Goal: Information Seeking & Learning: Compare options

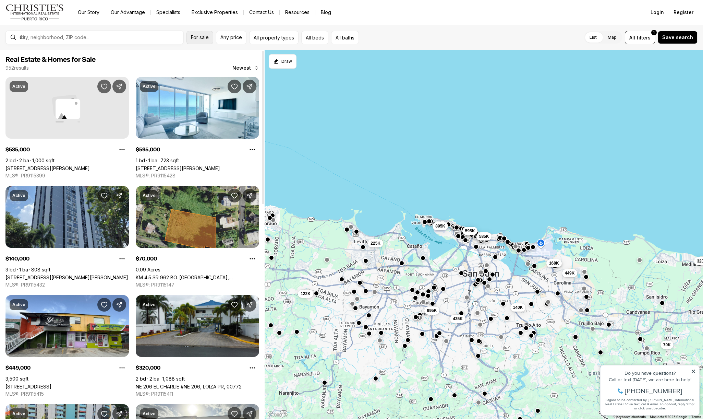
click at [201, 35] on span "For sale" at bounding box center [200, 37] width 18 height 5
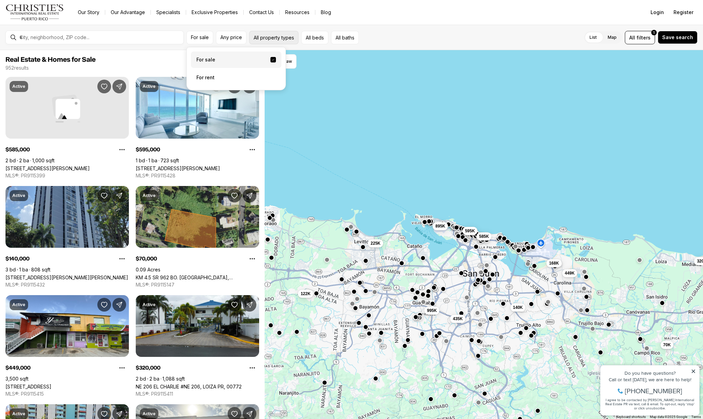
click at [273, 35] on button "All property types" at bounding box center [273, 37] width 49 height 13
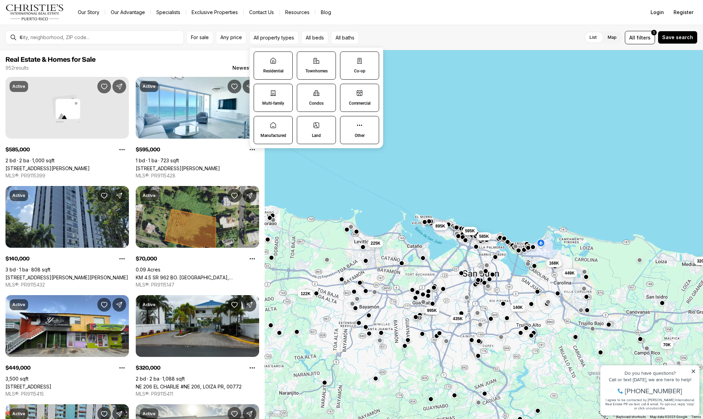
click at [273, 65] on label "Residential" at bounding box center [273, 65] width 39 height 28
click at [261, 59] on button "Residential" at bounding box center [257, 55] width 7 height 7
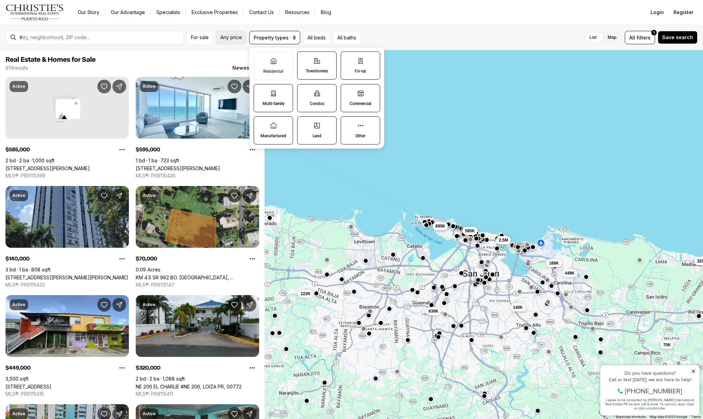
click at [225, 35] on span "Any price" at bounding box center [231, 37] width 22 height 5
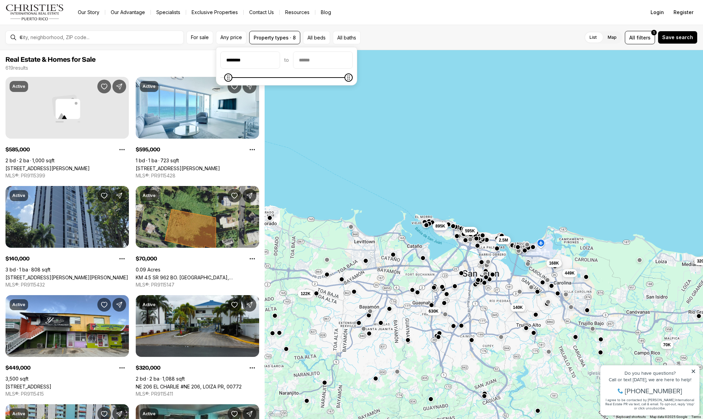
type input "********"
click at [223, 81] on span "Minimum" at bounding box center [227, 77] width 8 height 8
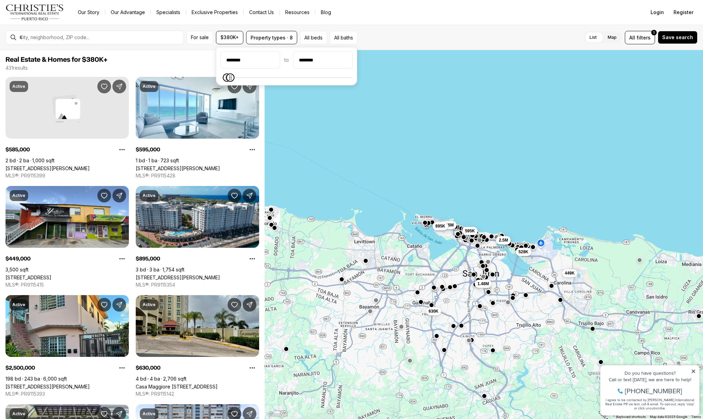
type input "********"
click at [229, 80] on icon "Maximum" at bounding box center [230, 77] width 2 height 4
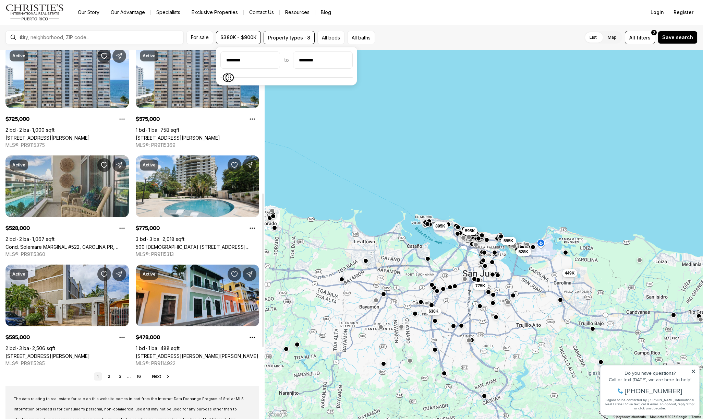
scroll to position [343, 0]
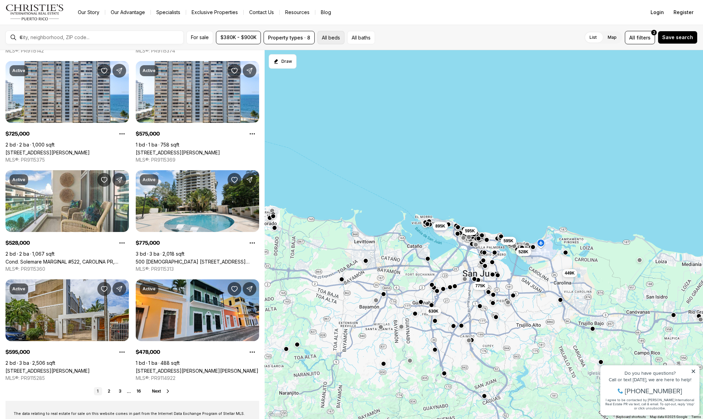
click at [332, 35] on button "All beds" at bounding box center [330, 37] width 27 height 13
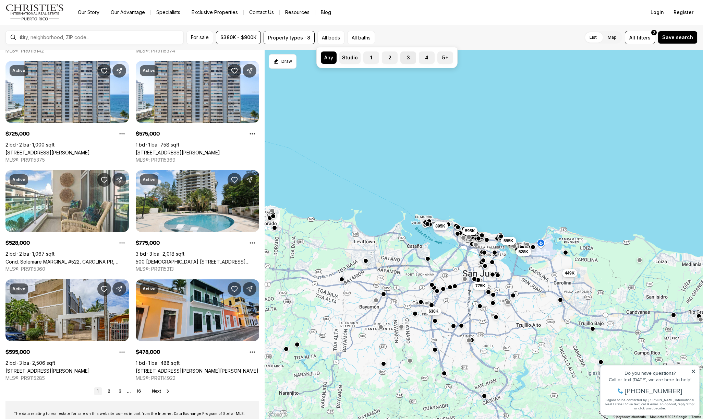
click at [409, 56] on label "3" at bounding box center [408, 57] width 16 height 12
click at [407, 56] on button "3" at bounding box center [403, 54] width 7 height 7
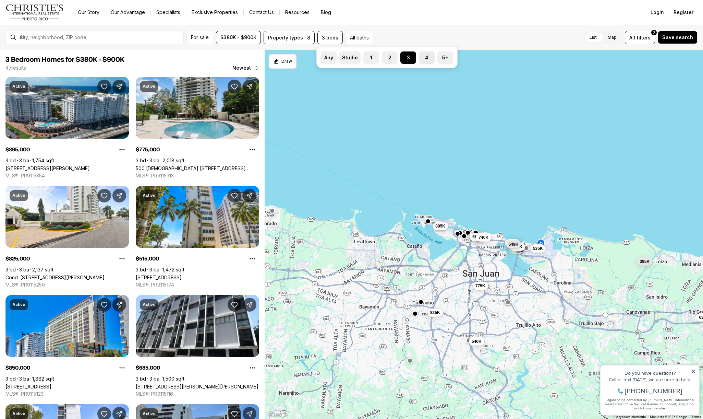
click at [423, 58] on label "4" at bounding box center [427, 57] width 16 height 12
click at [423, 58] on button "4" at bounding box center [422, 54] width 7 height 7
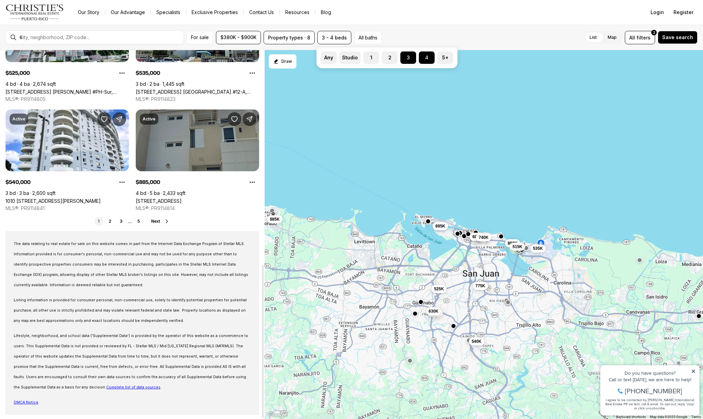
scroll to position [514, 0]
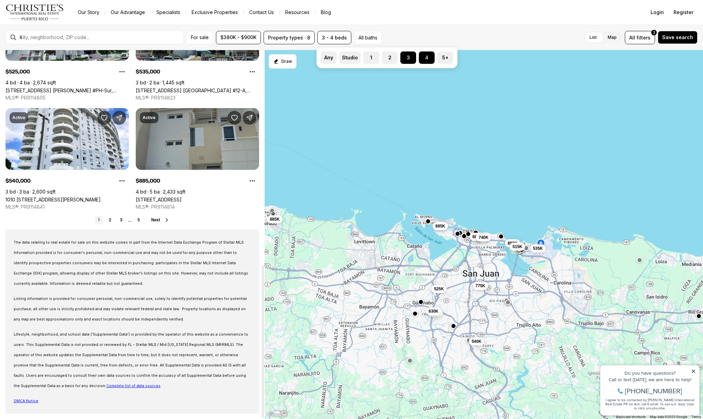
click at [155, 218] on span "Next" at bounding box center [155, 219] width 9 height 5
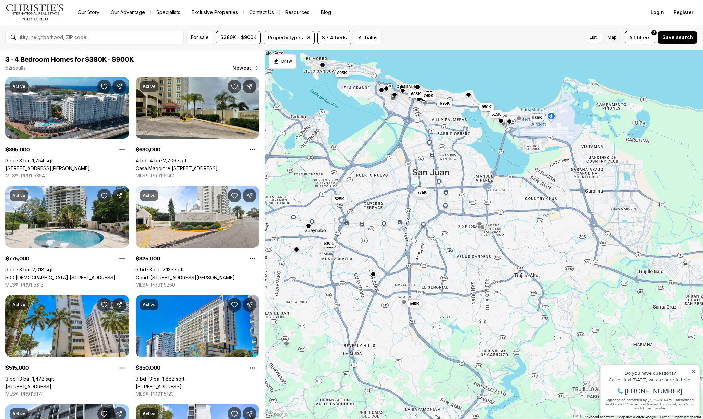
click at [405, 304] on button "button" at bounding box center [403, 301] width 5 height 5
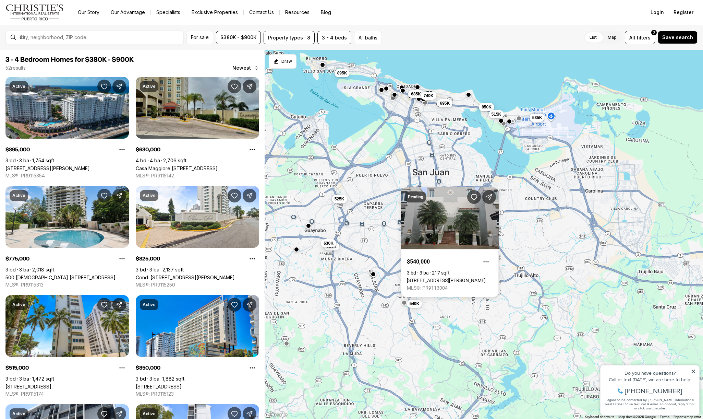
click at [461, 17] on nav "Go to: Homepage Our Story Our Advantage Specialists Exclusive Properties Contac…" at bounding box center [351, 12] width 703 height 25
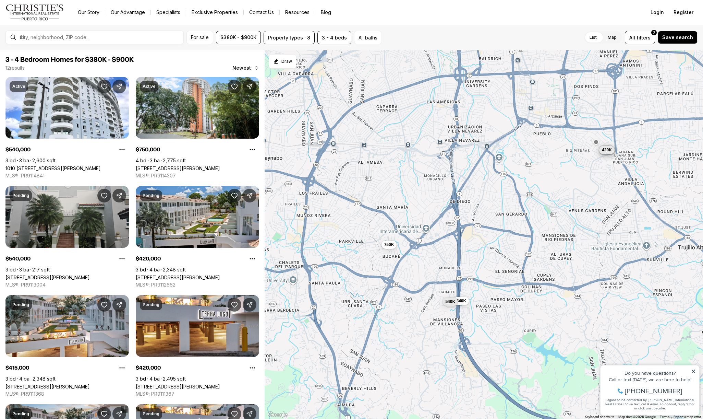
drag, startPoint x: 329, startPoint y: 192, endPoint x: 440, endPoint y: 254, distance: 127.4
click at [440, 254] on div "540K 540K 750K 420K 420K 420K" at bounding box center [484, 234] width 438 height 369
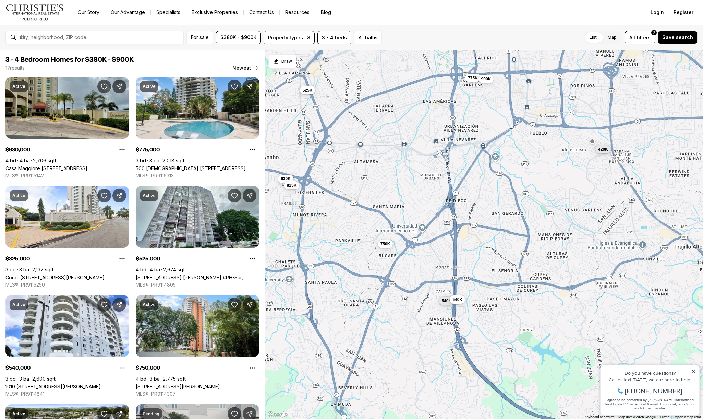
click at [459, 302] on button "540K" at bounding box center [457, 299] width 15 height 8
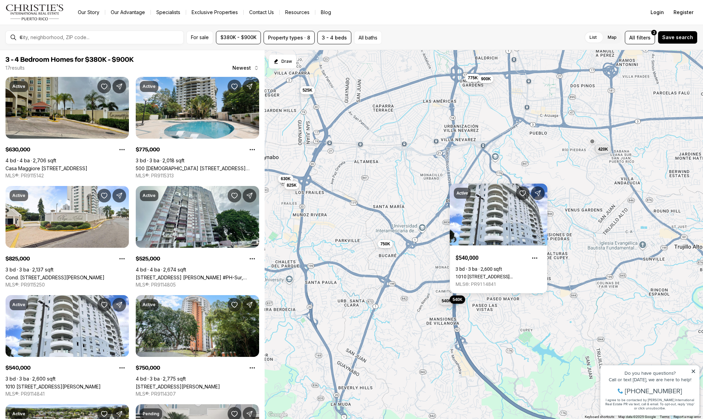
click at [583, 169] on div "540K 540K 750K 420K 630K 775K 825K 525K 900K" at bounding box center [484, 234] width 438 height 369
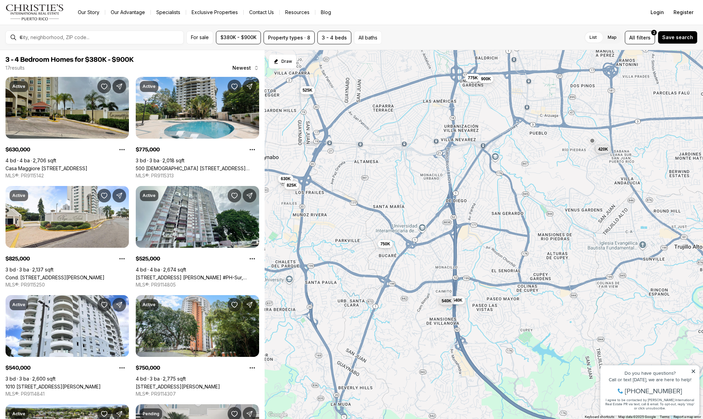
click at [592, 140] on button "button" at bounding box center [592, 140] width 5 height 5
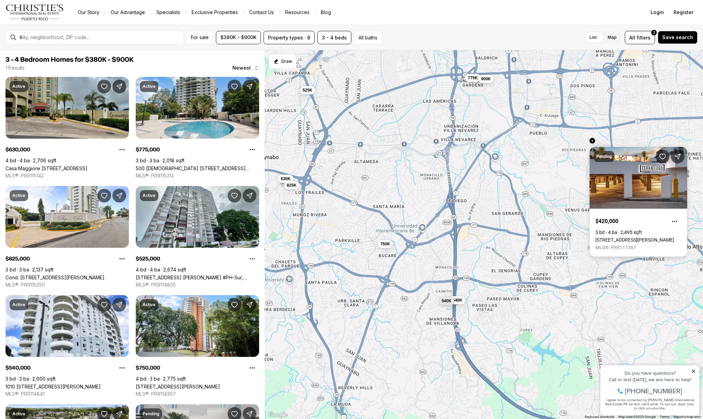
click at [635, 237] on link "Calle 10 250 #C18, SAN JUAN PR, 00926" at bounding box center [634, 239] width 79 height 5
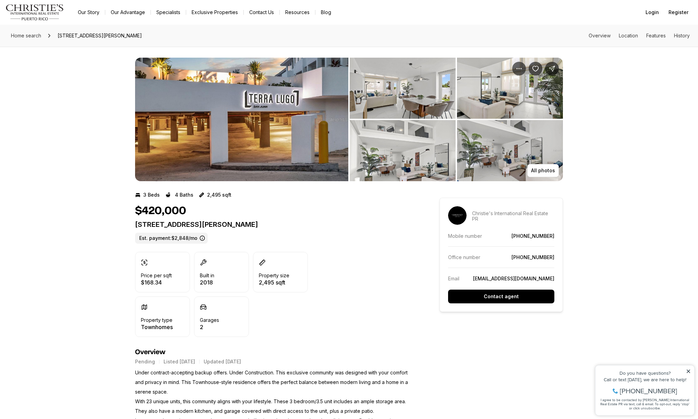
click at [256, 130] on img "View image gallery" at bounding box center [241, 119] width 213 height 123
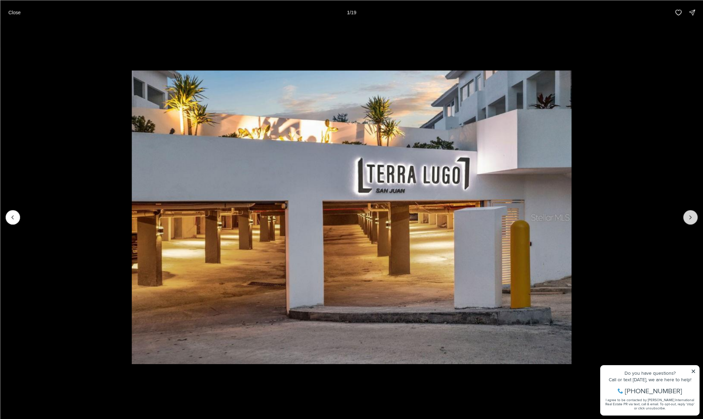
click at [689, 218] on icon "Next slide" at bounding box center [690, 217] width 7 height 7
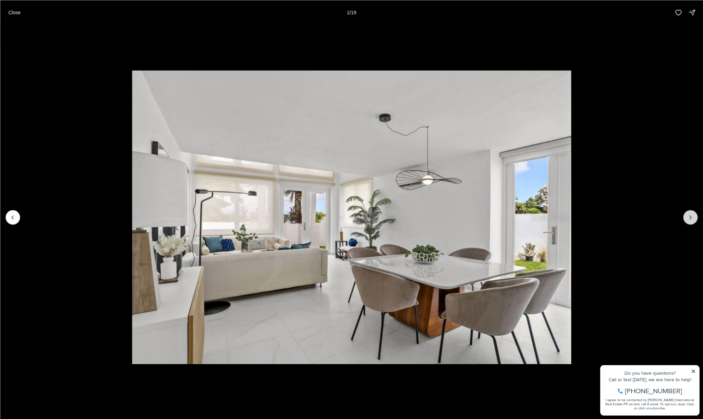
click at [689, 218] on icon "Next slide" at bounding box center [690, 217] width 7 height 7
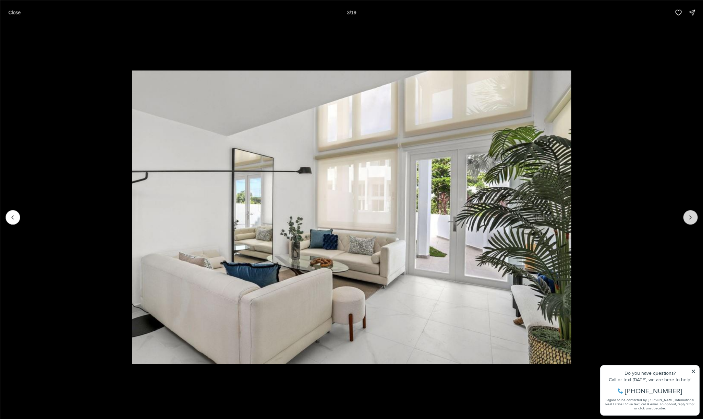
click at [689, 218] on icon "Next slide" at bounding box center [690, 217] width 7 height 7
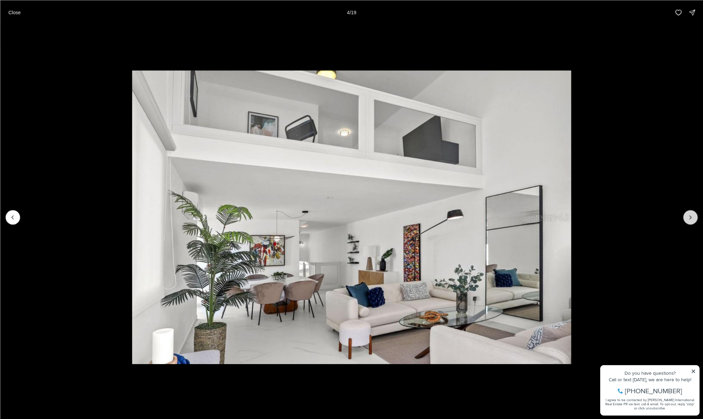
click at [689, 218] on icon "Next slide" at bounding box center [690, 217] width 7 height 7
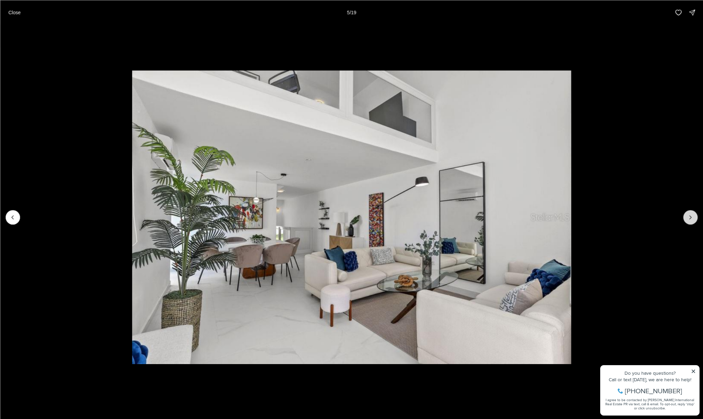
click at [689, 218] on icon "Next slide" at bounding box center [690, 217] width 7 height 7
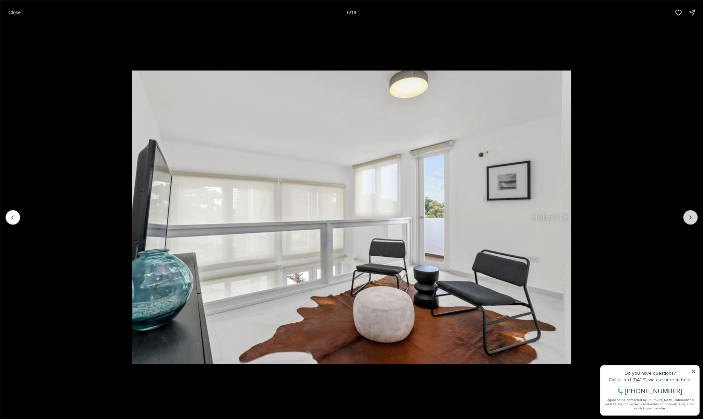
click at [689, 218] on icon "Next slide" at bounding box center [690, 217] width 7 height 7
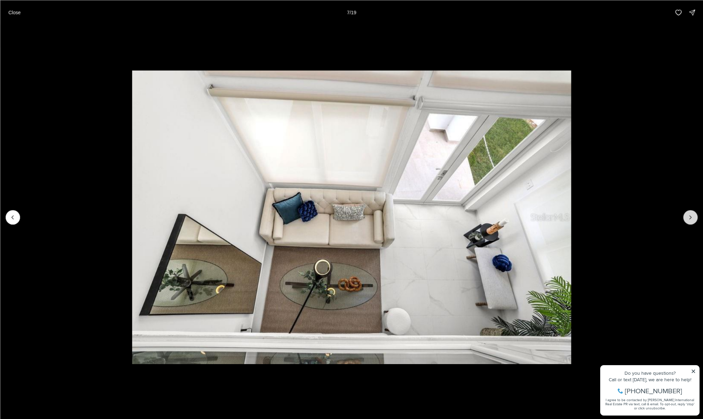
click at [689, 218] on icon "Next slide" at bounding box center [690, 217] width 7 height 7
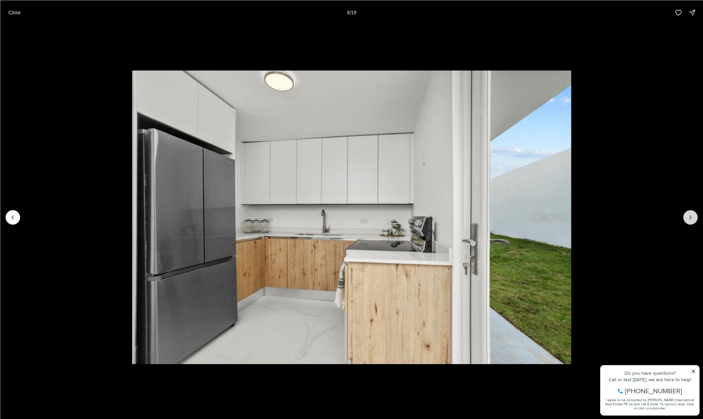
click at [689, 218] on icon "Next slide" at bounding box center [690, 217] width 7 height 7
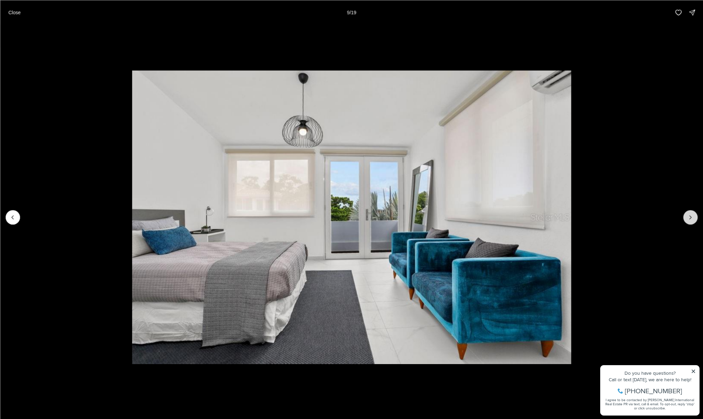
click at [689, 218] on icon "Next slide" at bounding box center [690, 217] width 7 height 7
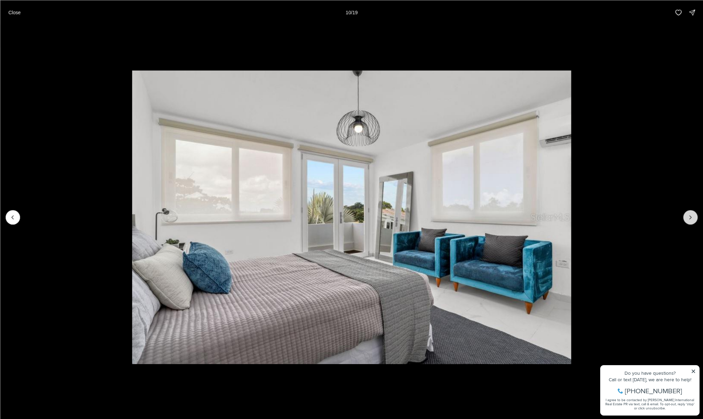
click at [689, 218] on icon "Next slide" at bounding box center [690, 217] width 7 height 7
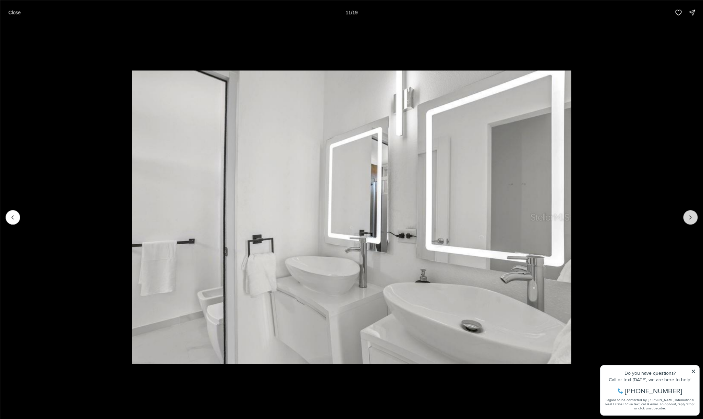
click at [689, 218] on icon "Next slide" at bounding box center [690, 217] width 7 height 7
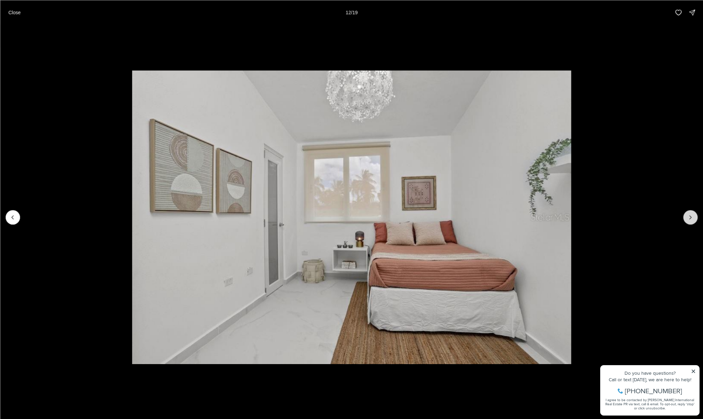
click at [689, 218] on icon "Next slide" at bounding box center [690, 217] width 7 height 7
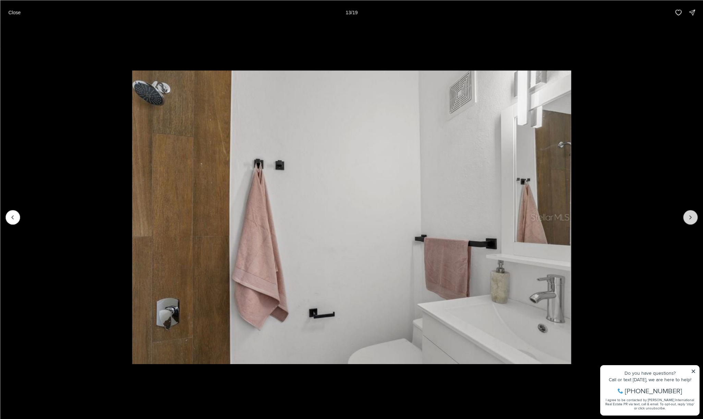
click at [689, 218] on icon "Next slide" at bounding box center [690, 217] width 7 height 7
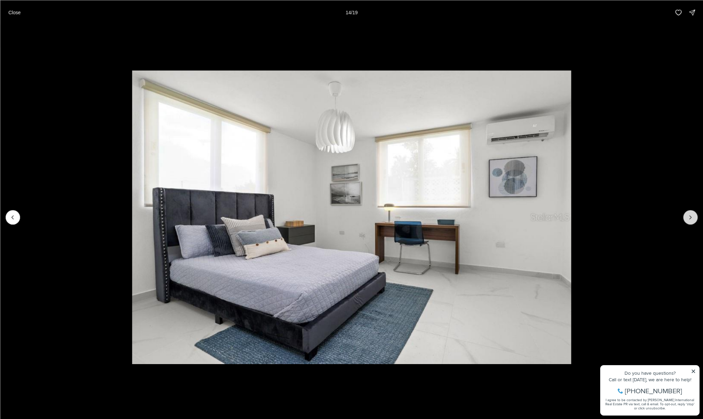
click at [689, 218] on icon "Next slide" at bounding box center [690, 217] width 7 height 7
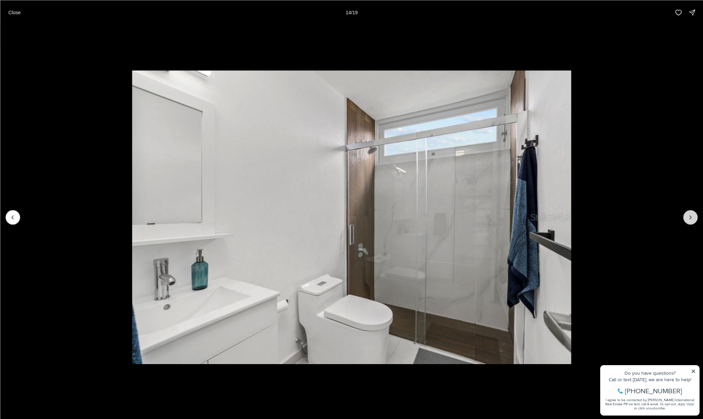
click at [689, 218] on icon "Next slide" at bounding box center [690, 217] width 7 height 7
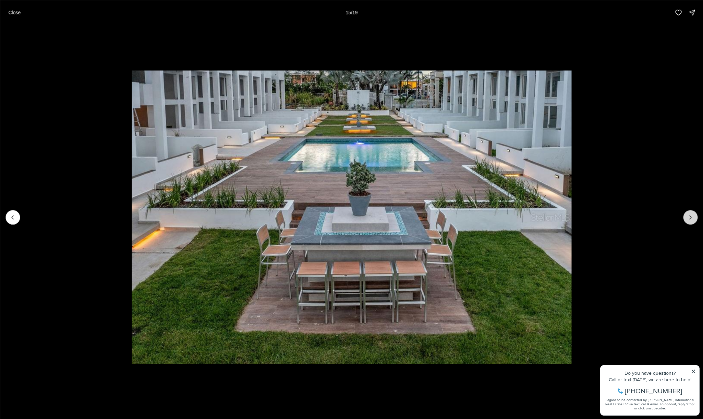
click at [689, 218] on icon "Next slide" at bounding box center [690, 217] width 7 height 7
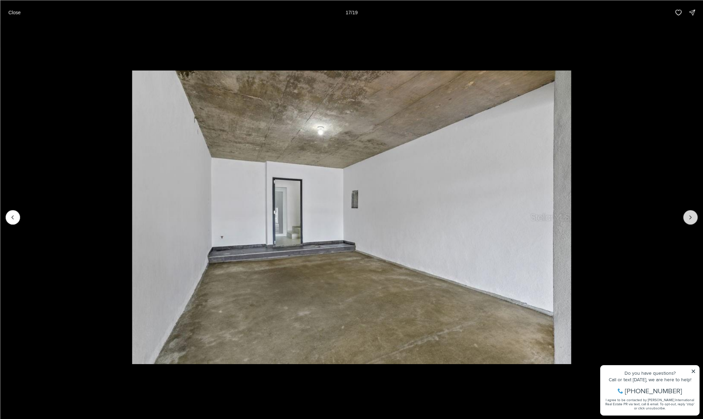
click at [689, 218] on icon "Next slide" at bounding box center [690, 217] width 7 height 7
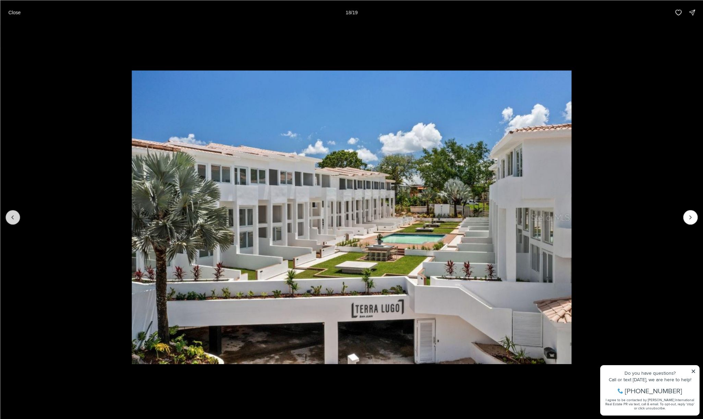
click at [14, 221] on button "Previous slide" at bounding box center [12, 217] width 14 height 14
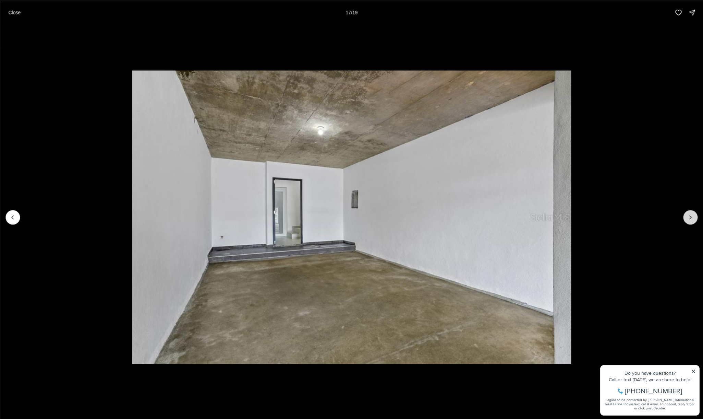
click at [694, 218] on icon "Next slide" at bounding box center [690, 217] width 7 height 7
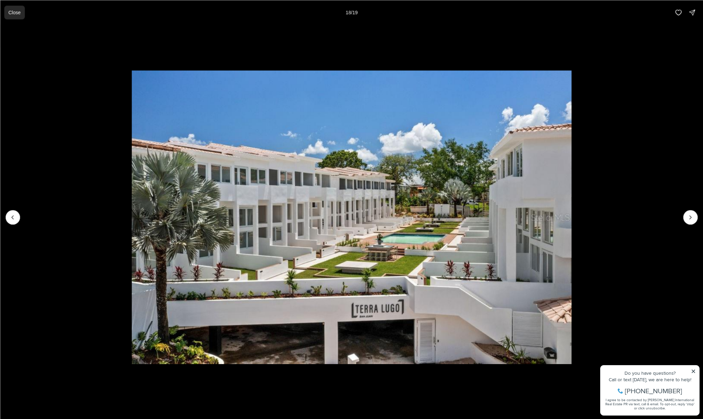
click at [15, 13] on p "Close" at bounding box center [14, 12] width 12 height 5
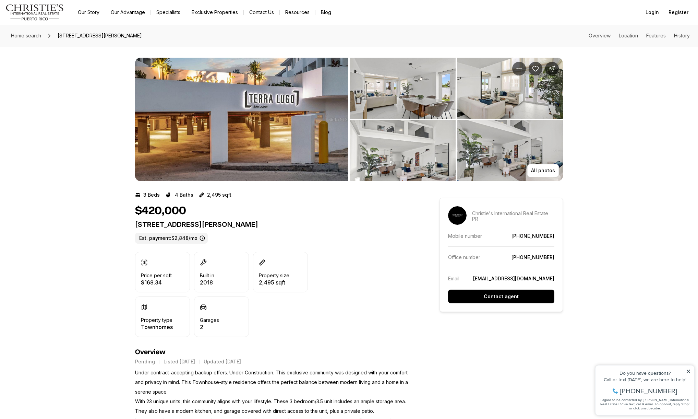
click at [223, 87] on img "View image gallery" at bounding box center [241, 119] width 213 height 123
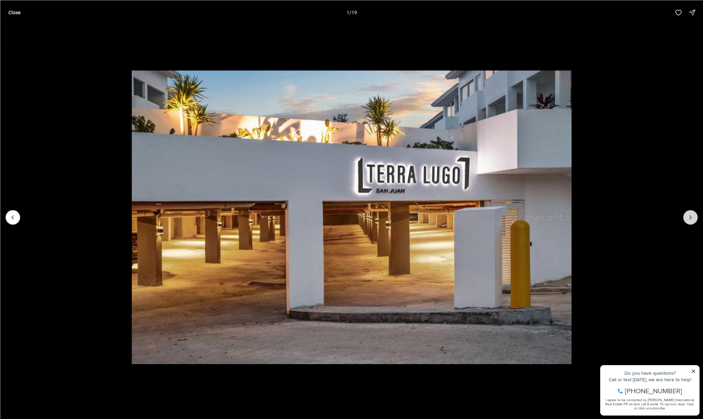
click at [691, 215] on icon "Next slide" at bounding box center [690, 217] width 7 height 7
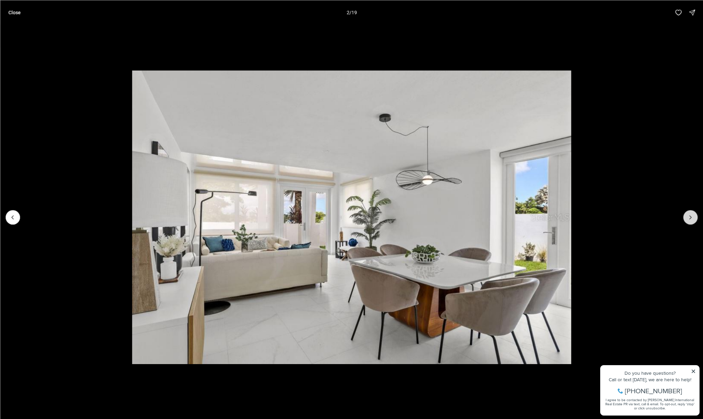
click at [691, 215] on icon "Next slide" at bounding box center [690, 217] width 7 height 7
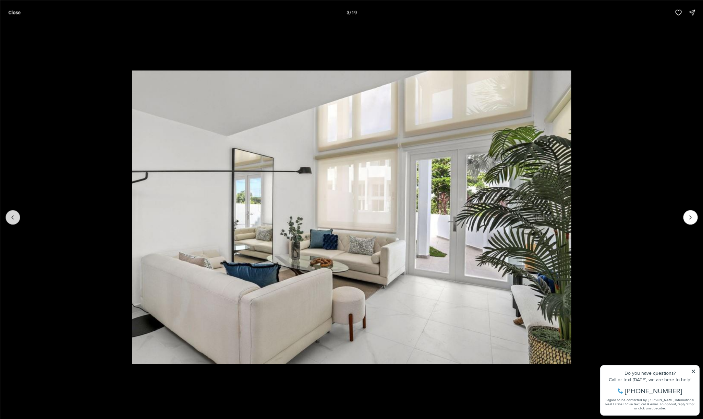
click at [14, 220] on button "Previous slide" at bounding box center [12, 217] width 14 height 14
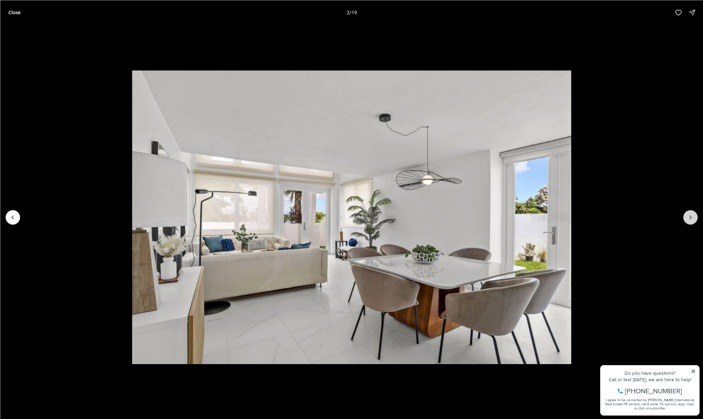
click at [691, 214] on icon "Next slide" at bounding box center [690, 217] width 7 height 7
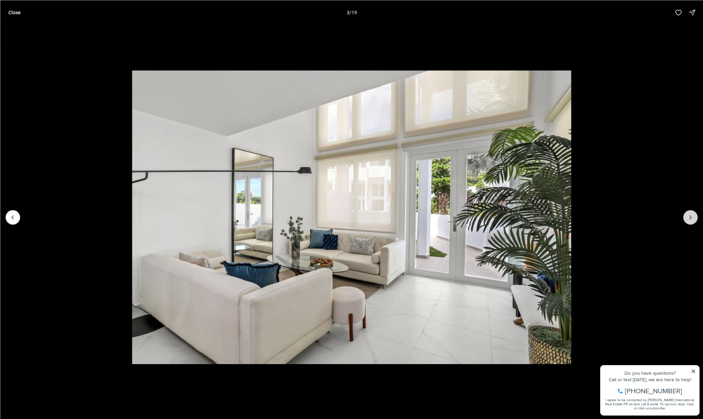
click at [689, 214] on icon "Next slide" at bounding box center [690, 217] width 7 height 7
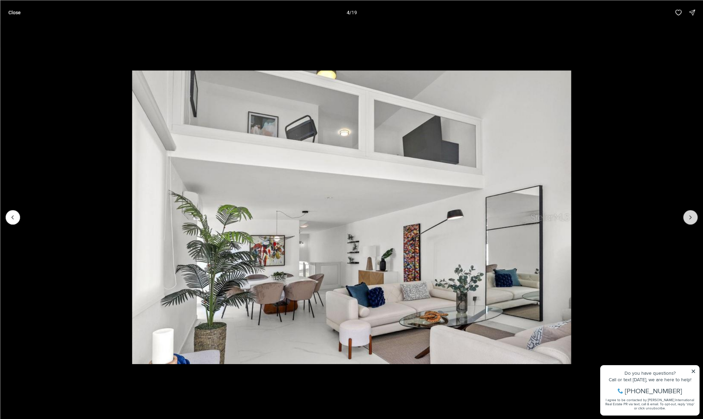
click at [689, 214] on icon "Next slide" at bounding box center [690, 217] width 7 height 7
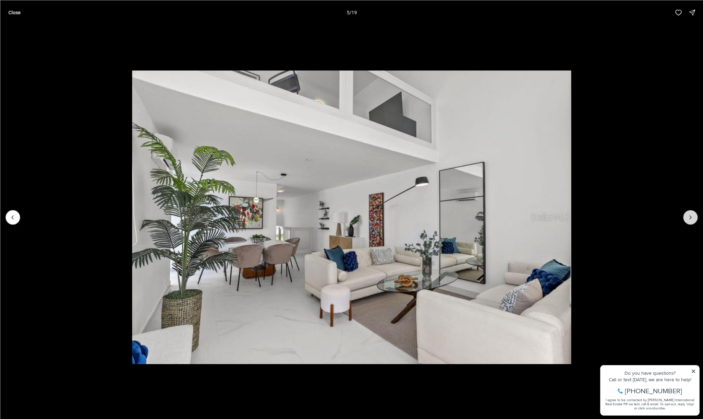
click at [689, 214] on icon "Next slide" at bounding box center [690, 217] width 7 height 7
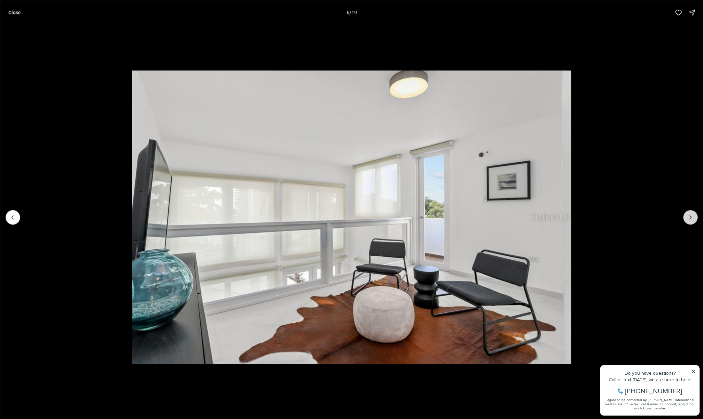
click at [689, 214] on icon "Next slide" at bounding box center [690, 217] width 7 height 7
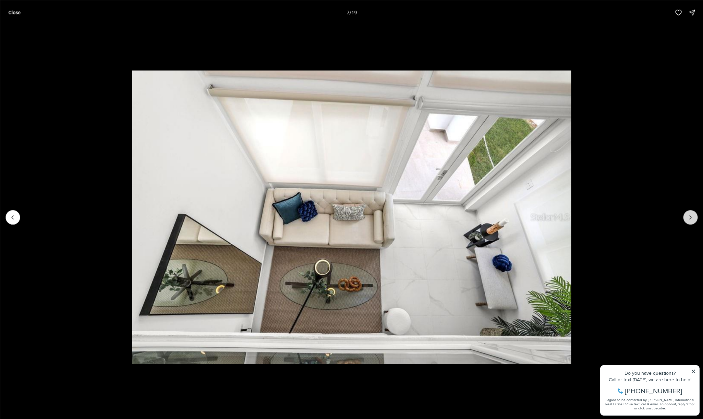
click at [689, 214] on icon "Next slide" at bounding box center [690, 217] width 7 height 7
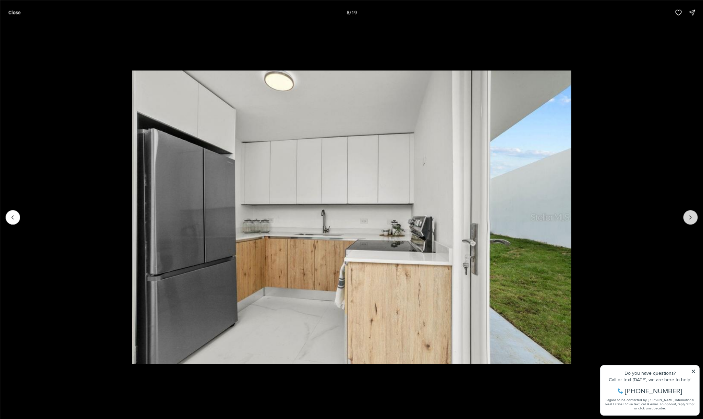
click at [689, 214] on icon "Next slide" at bounding box center [690, 217] width 7 height 7
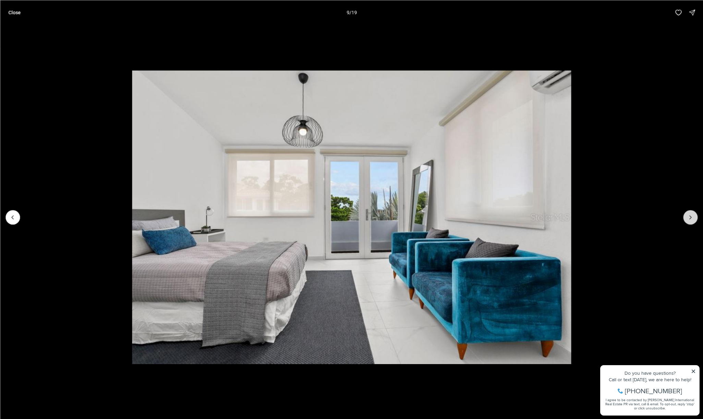
click at [689, 214] on icon "Next slide" at bounding box center [690, 217] width 7 height 7
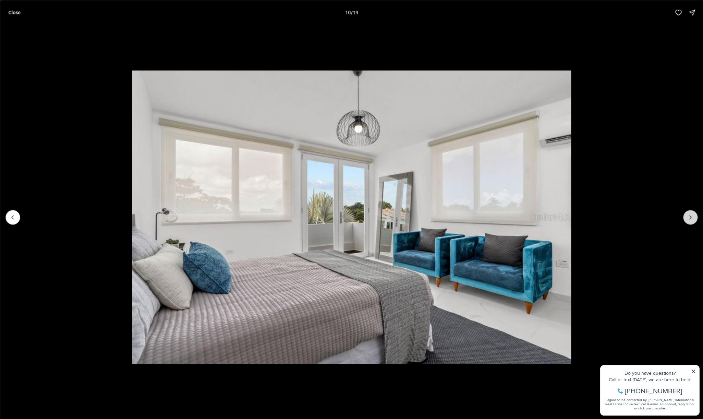
click at [689, 214] on icon "Next slide" at bounding box center [690, 217] width 7 height 7
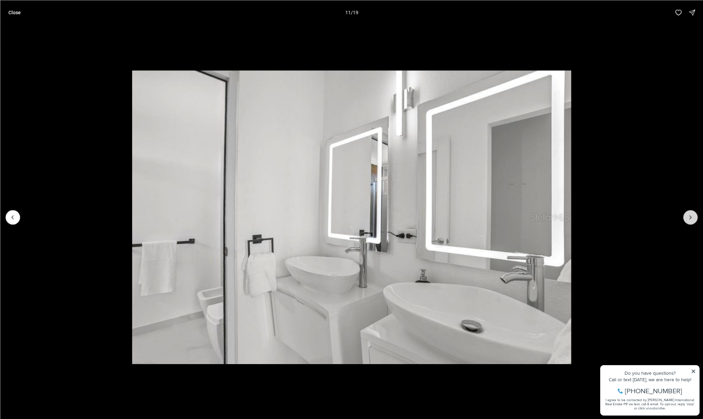
click at [689, 214] on icon "Next slide" at bounding box center [690, 217] width 7 height 7
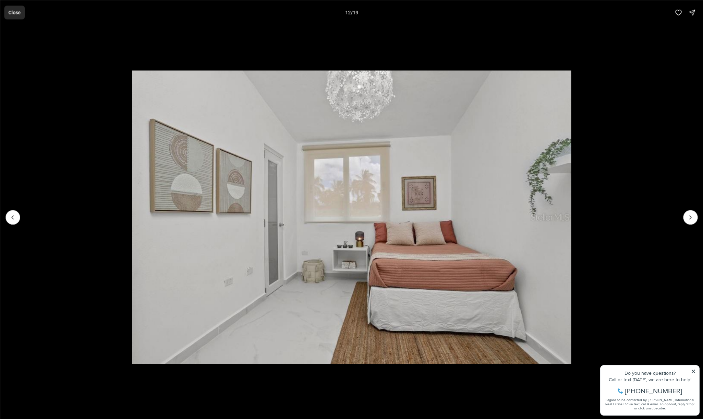
click at [11, 8] on button "Close" at bounding box center [14, 12] width 21 height 14
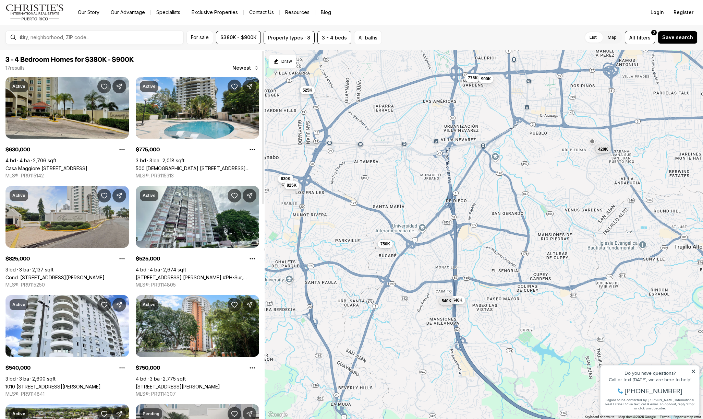
scroll to position [34, 0]
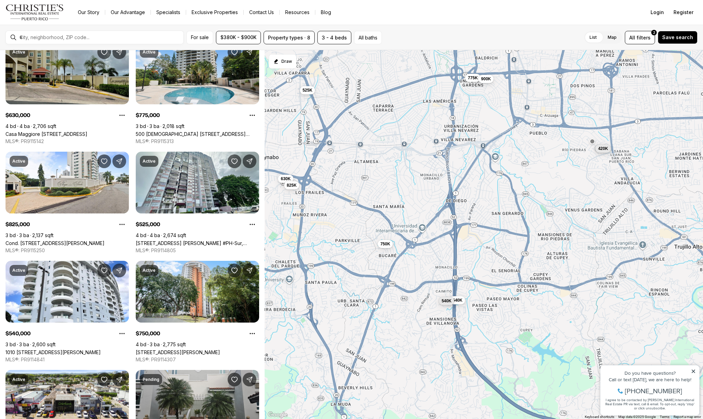
click at [602, 150] on span "420K" at bounding box center [603, 148] width 10 height 5
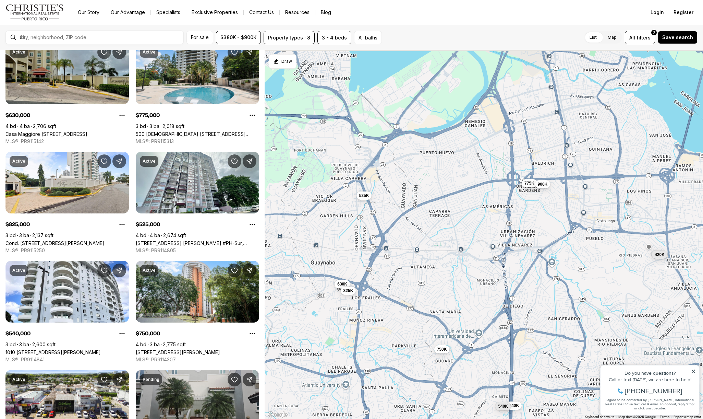
drag, startPoint x: 487, startPoint y: 95, endPoint x: 543, endPoint y: 201, distance: 120.5
click at [543, 201] on div "630K 775K 825K 525K 540K 750K 900K 540K 420K" at bounding box center [484, 234] width 438 height 369
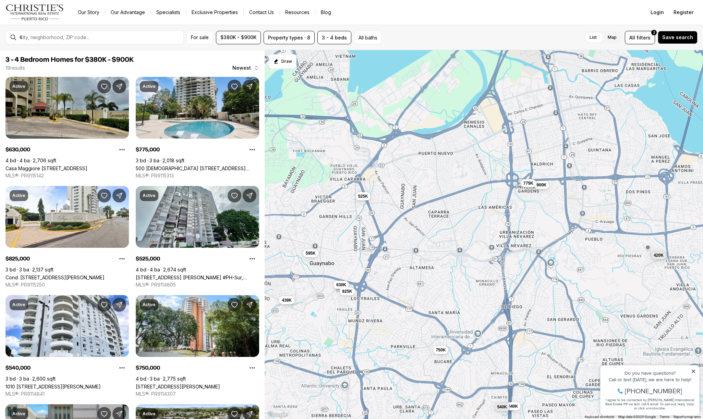
click at [526, 186] on button "775K" at bounding box center [528, 183] width 15 height 8
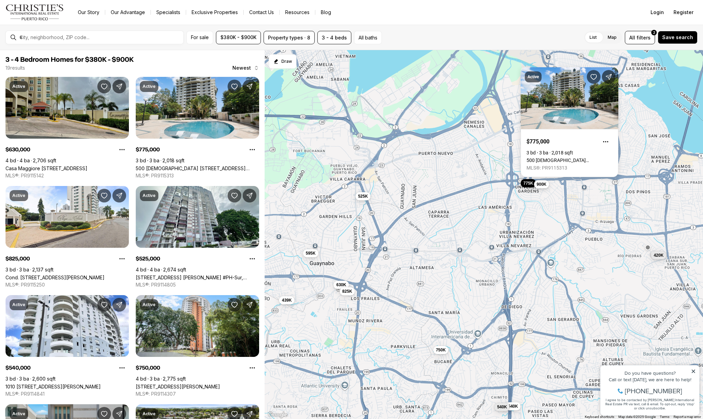
click at [543, 187] on button "900K" at bounding box center [541, 184] width 15 height 8
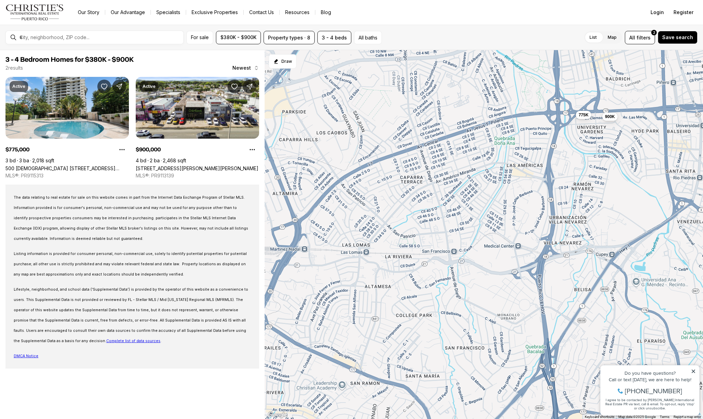
drag, startPoint x: 414, startPoint y: 221, endPoint x: 494, endPoint y: 213, distance: 80.4
click at [494, 210] on div "775K 900K" at bounding box center [484, 234] width 438 height 369
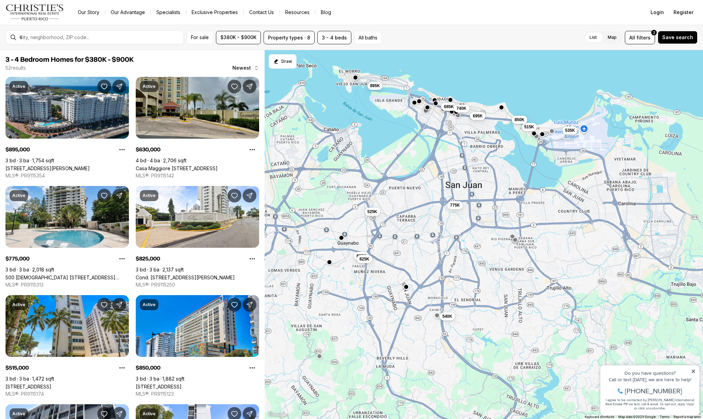
click at [342, 240] on button "button" at bounding box center [340, 237] width 5 height 5
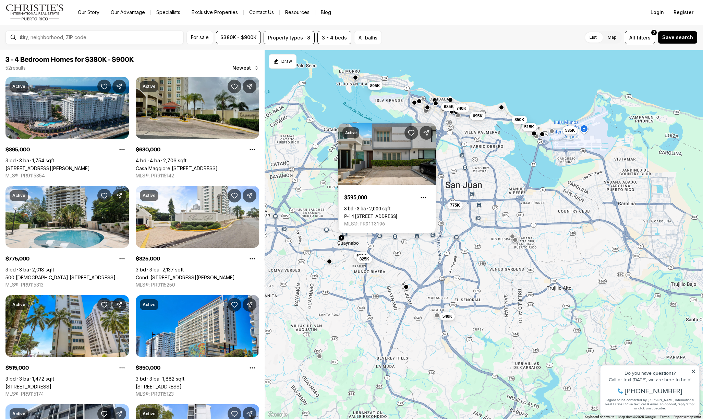
click at [330, 262] on button "button" at bounding box center [328, 260] width 5 height 5
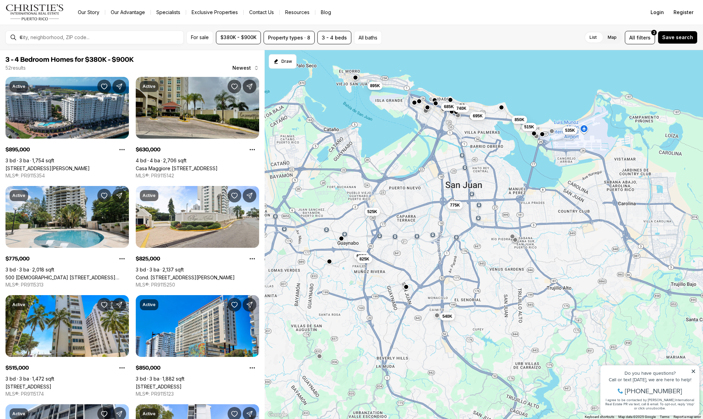
click at [329, 261] on button "button" at bounding box center [328, 260] width 5 height 5
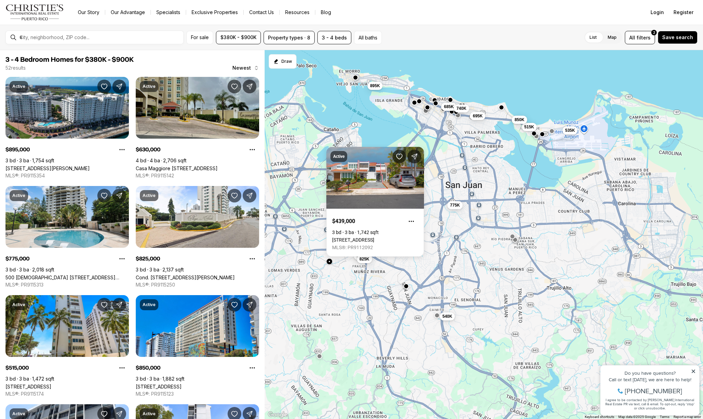
click at [406, 287] on button "button" at bounding box center [406, 285] width 5 height 5
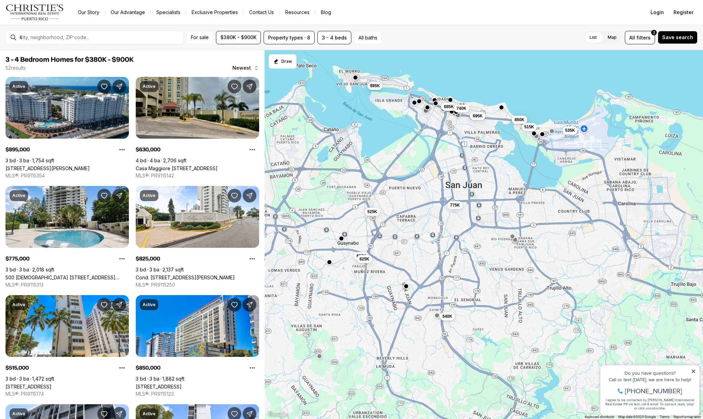
click at [405, 286] on button "button" at bounding box center [406, 285] width 5 height 5
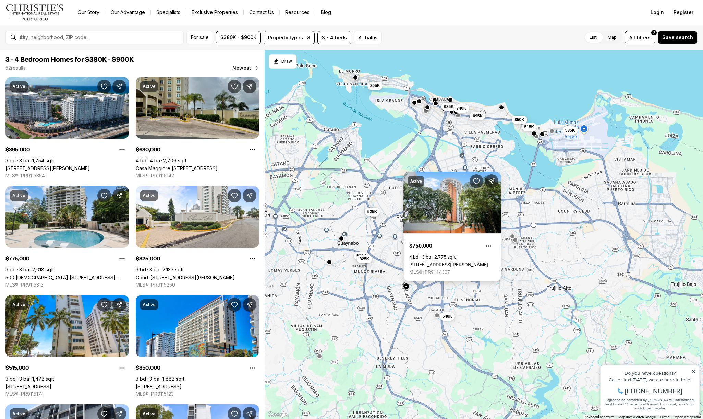
click at [458, 262] on link "3011 ALEJANDRINO AVE #2103, GUAYNABO PR, 00969" at bounding box center [448, 264] width 79 height 5
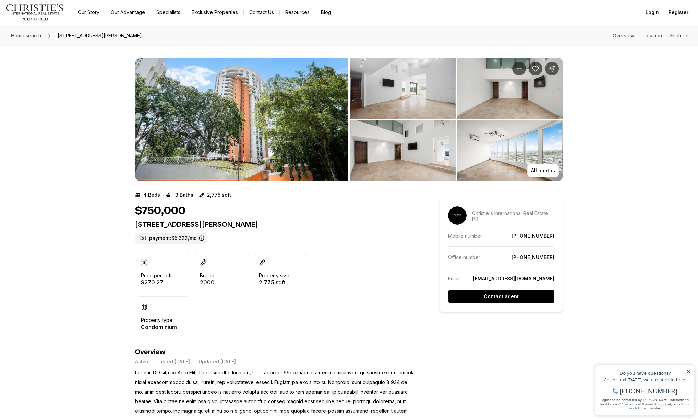
click at [207, 102] on img "View image gallery" at bounding box center [241, 119] width 213 height 123
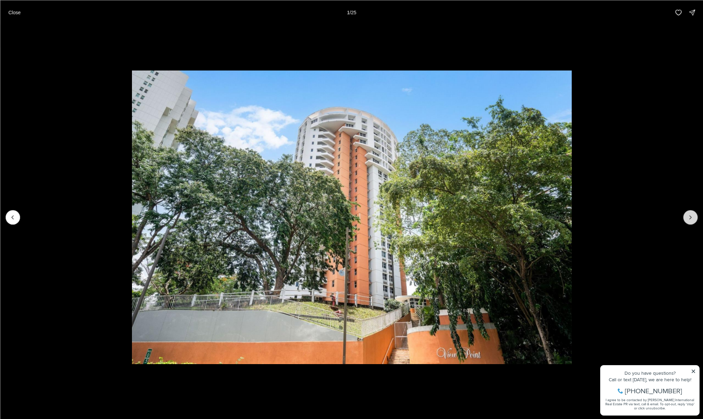
click at [691, 215] on icon "Next slide" at bounding box center [690, 217] width 7 height 7
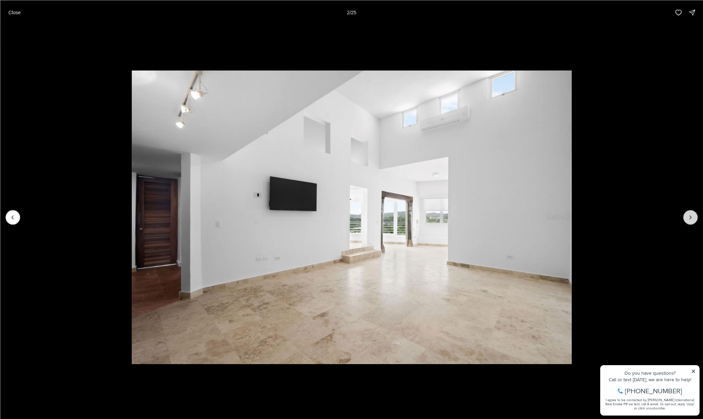
click at [692, 214] on icon "Next slide" at bounding box center [690, 217] width 7 height 7
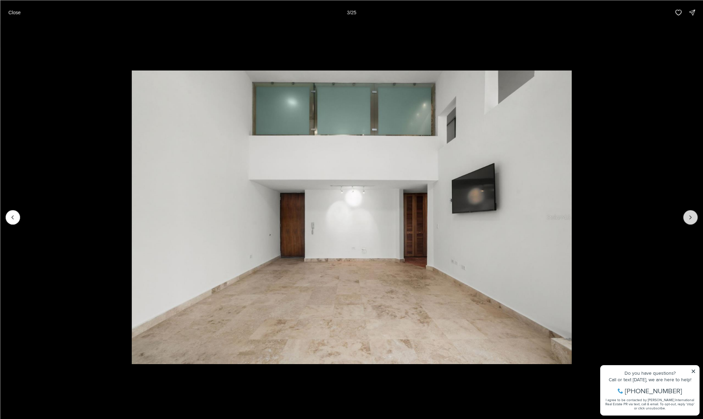
click at [693, 214] on icon "Next slide" at bounding box center [690, 217] width 7 height 7
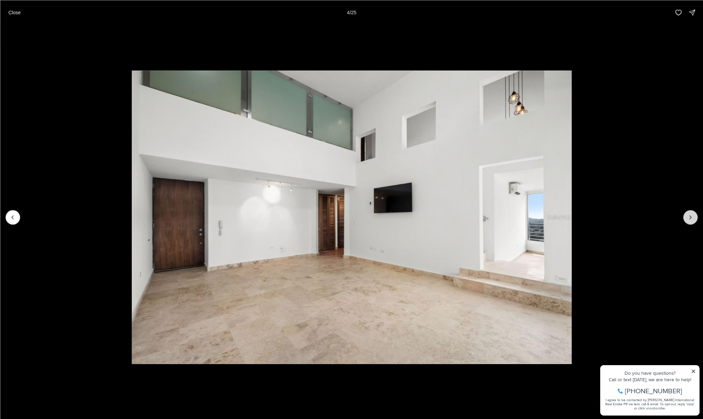
click at [693, 214] on icon "Next slide" at bounding box center [690, 217] width 7 height 7
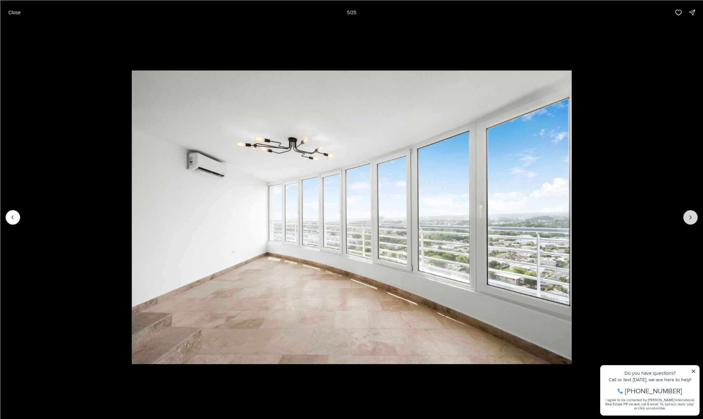
click at [693, 214] on icon "Next slide" at bounding box center [690, 217] width 7 height 7
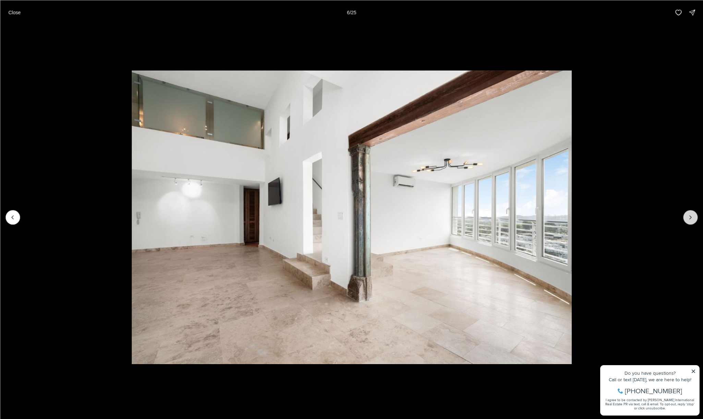
click at [693, 214] on icon "Next slide" at bounding box center [690, 217] width 7 height 7
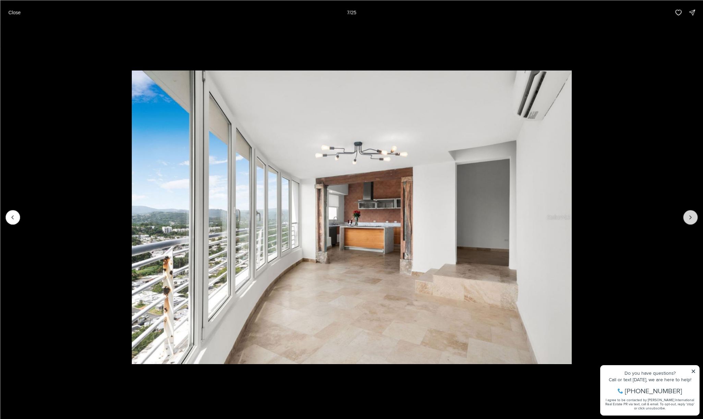
click at [693, 214] on icon "Next slide" at bounding box center [690, 217] width 7 height 7
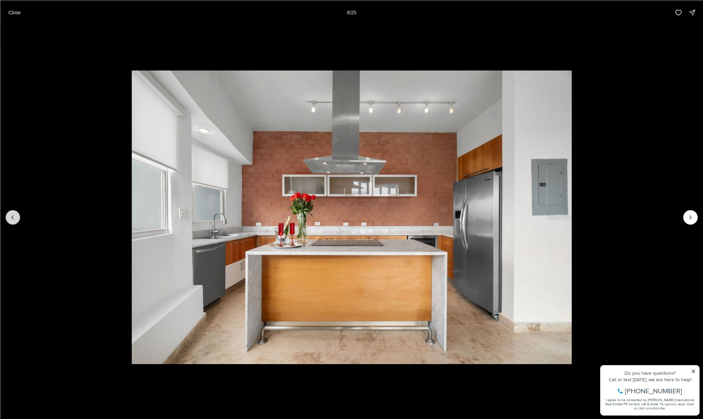
click at [13, 216] on icon "Previous slide" at bounding box center [12, 217] width 7 height 7
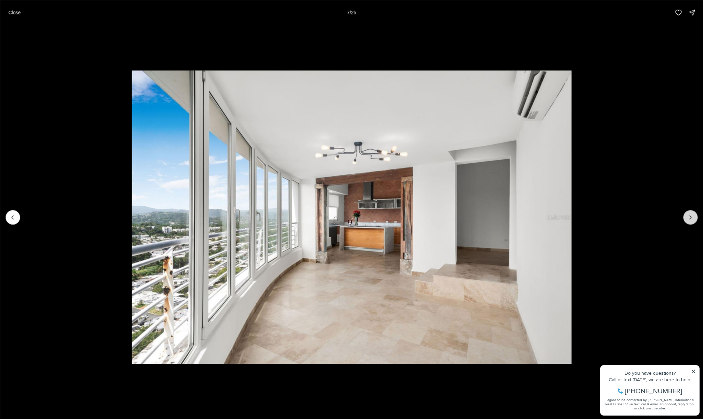
click at [691, 217] on icon "Next slide" at bounding box center [690, 217] width 7 height 7
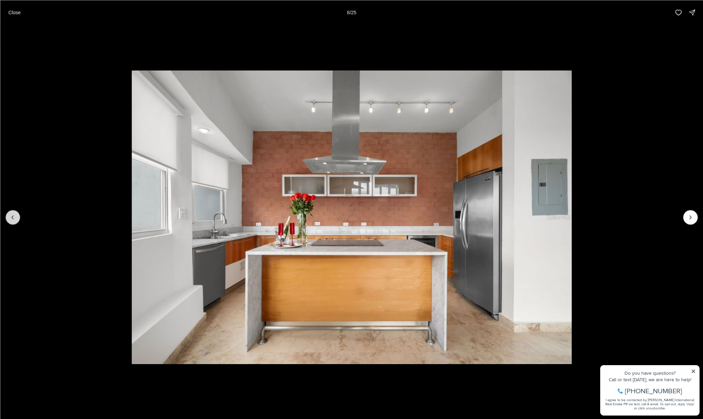
click at [9, 217] on icon "Previous slide" at bounding box center [12, 217] width 7 height 7
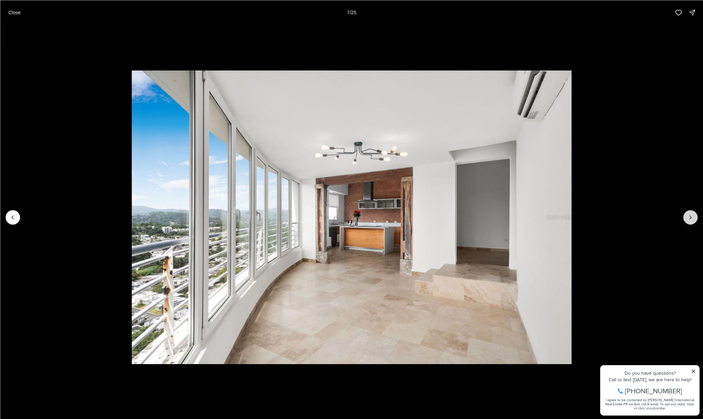
click at [690, 216] on icon "Next slide" at bounding box center [690, 217] width 7 height 7
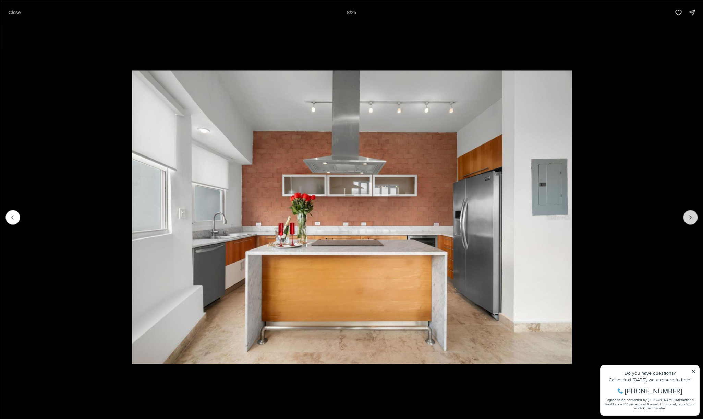
click at [689, 215] on icon "Next slide" at bounding box center [690, 217] width 7 height 7
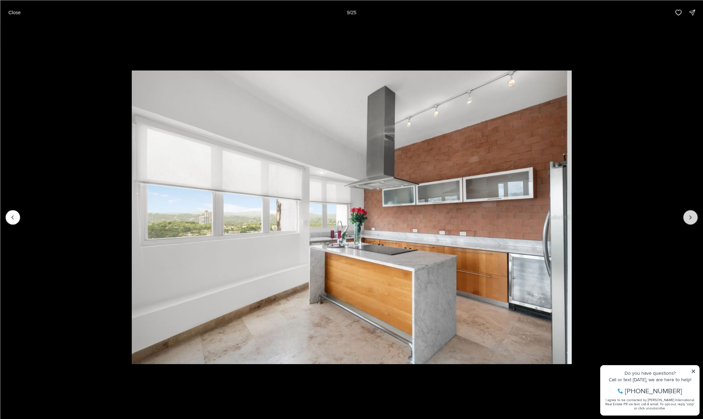
click at [689, 215] on icon "Next slide" at bounding box center [690, 217] width 7 height 7
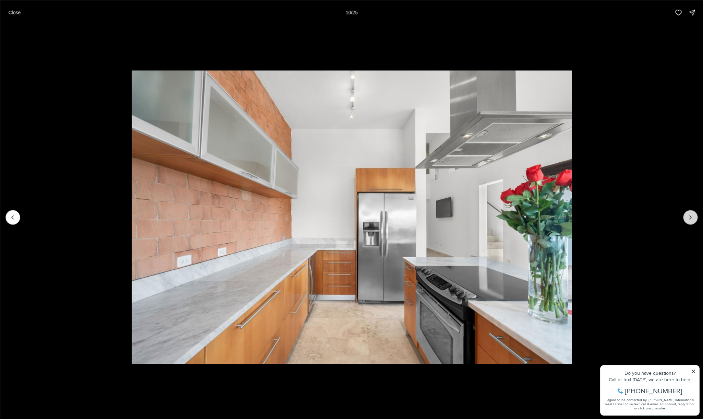
click at [689, 215] on icon "Next slide" at bounding box center [690, 217] width 7 height 7
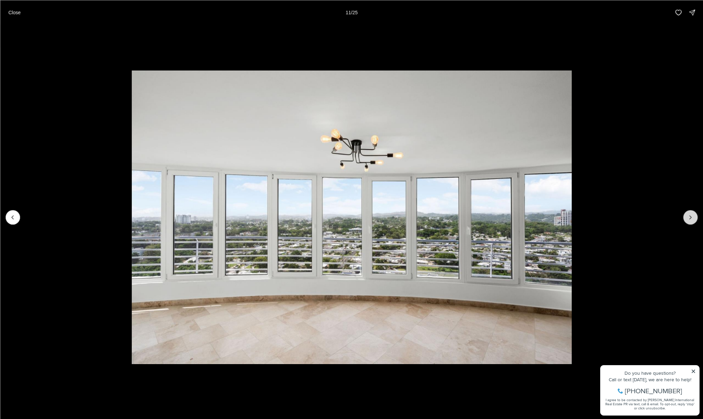
click at [689, 214] on icon "Next slide" at bounding box center [690, 217] width 7 height 7
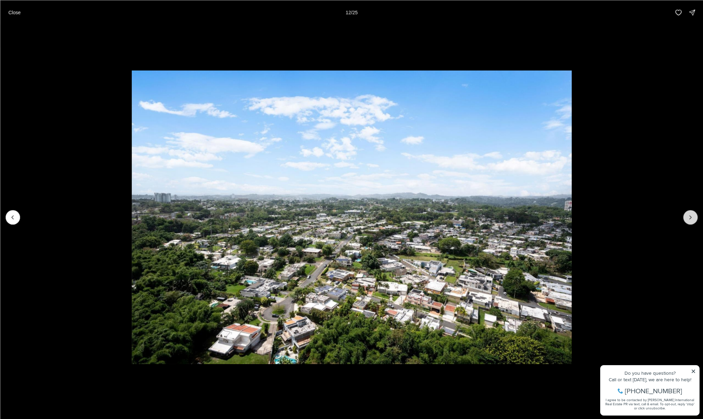
click at [689, 214] on icon "Next slide" at bounding box center [690, 217] width 7 height 7
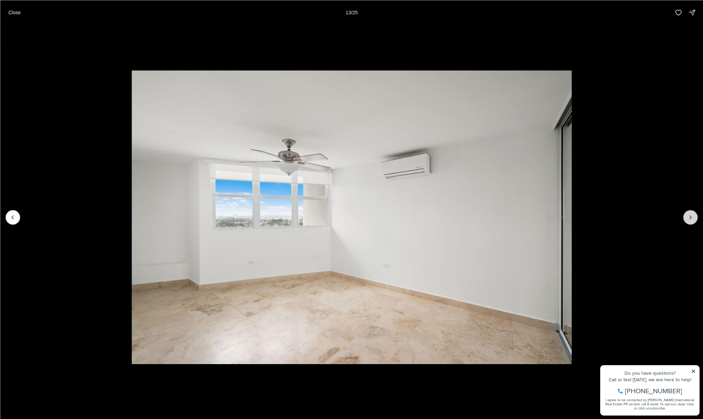
click at [689, 214] on icon "Next slide" at bounding box center [690, 217] width 7 height 7
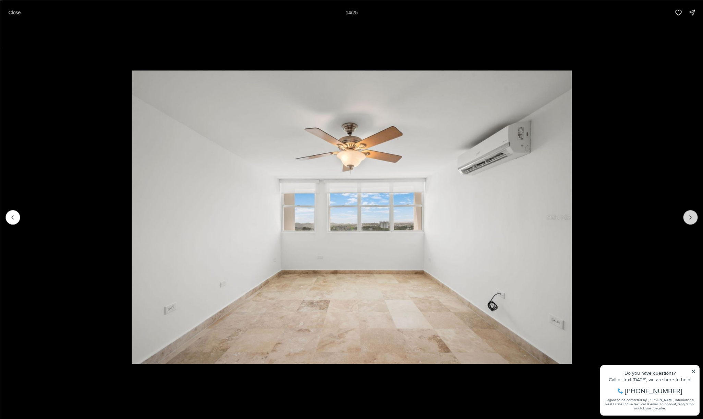
click at [689, 214] on icon "Next slide" at bounding box center [690, 217] width 7 height 7
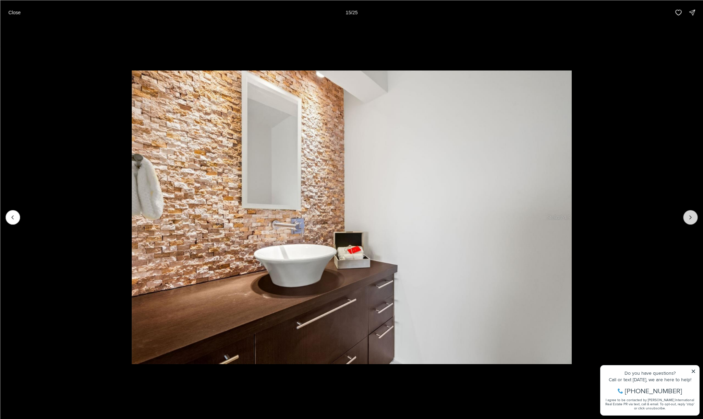
click at [689, 214] on icon "Next slide" at bounding box center [690, 217] width 7 height 7
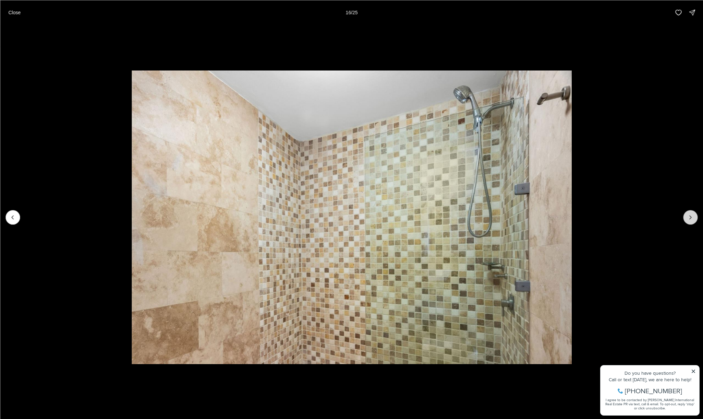
click at [689, 214] on icon "Next slide" at bounding box center [690, 217] width 7 height 7
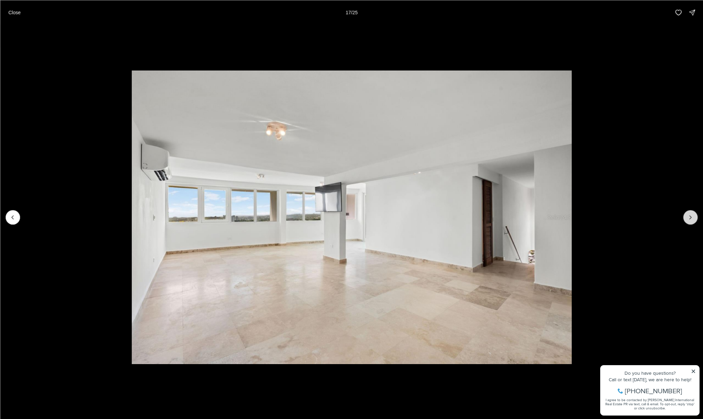
click at [689, 214] on icon "Next slide" at bounding box center [690, 217] width 7 height 7
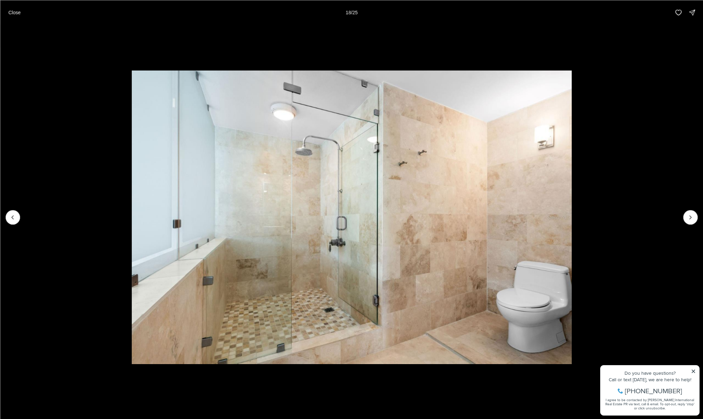
click at [17, 10] on p "Close" at bounding box center [14, 12] width 12 height 5
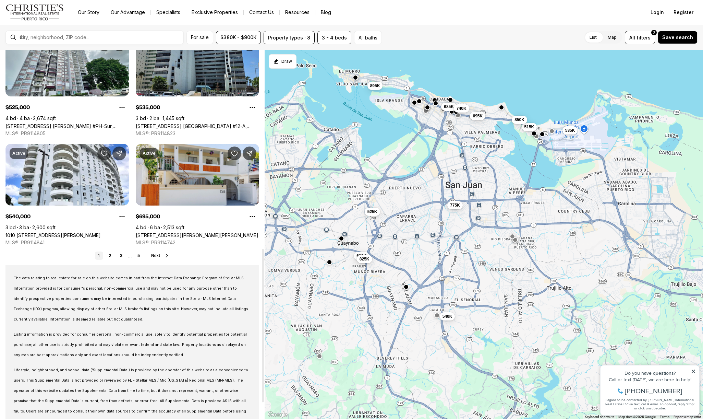
scroll to position [480, 0]
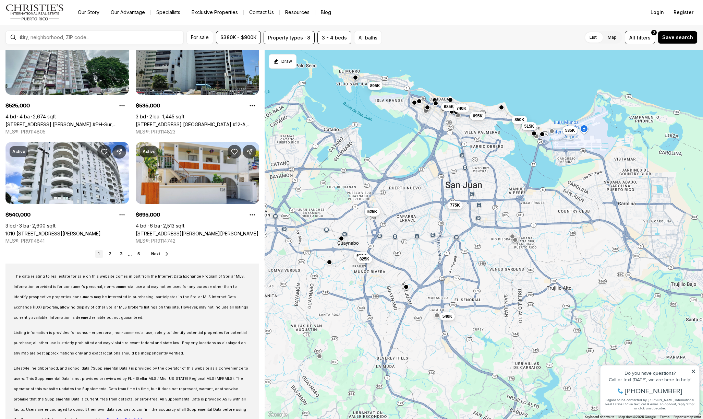
click at [532, 128] on span "515K" at bounding box center [529, 125] width 10 height 5
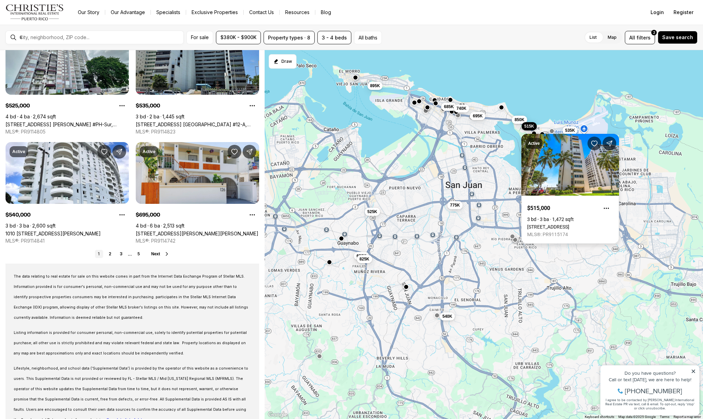
click at [541, 224] on link "[STREET_ADDRESS]" at bounding box center [548, 226] width 42 height 5
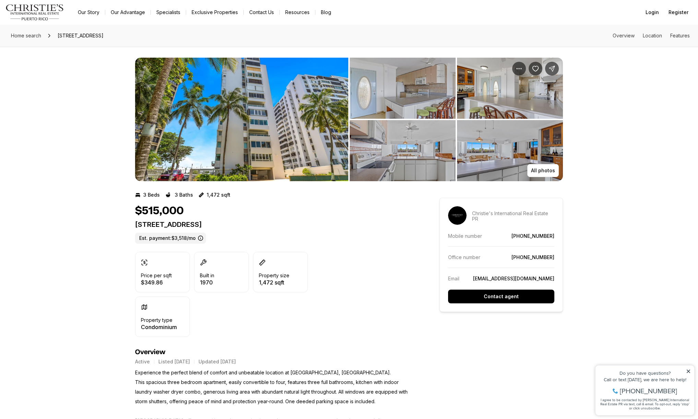
click at [251, 131] on img "View image gallery" at bounding box center [241, 119] width 213 height 123
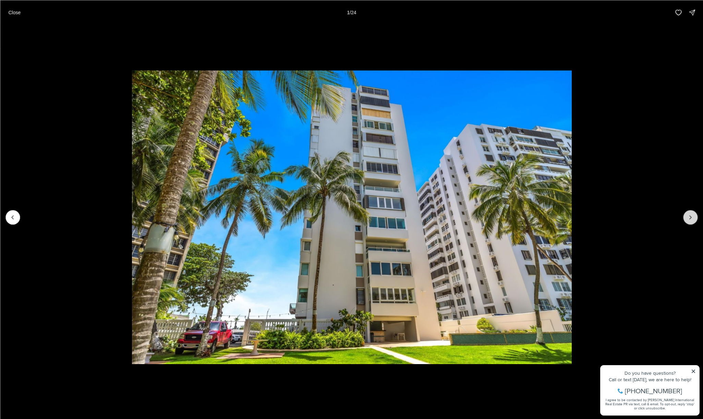
click at [690, 216] on icon "Next slide" at bounding box center [690, 217] width 7 height 7
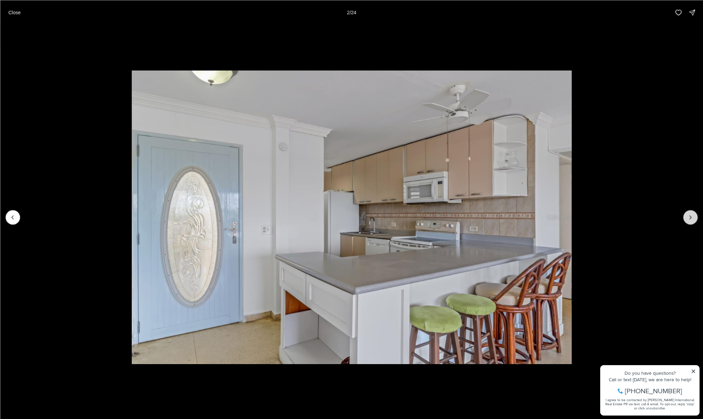
click at [688, 215] on icon "Next slide" at bounding box center [690, 217] width 7 height 7
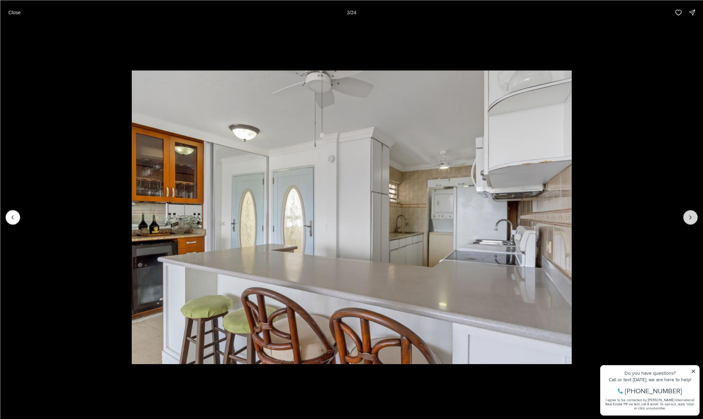
click at [688, 215] on icon "Next slide" at bounding box center [690, 217] width 7 height 7
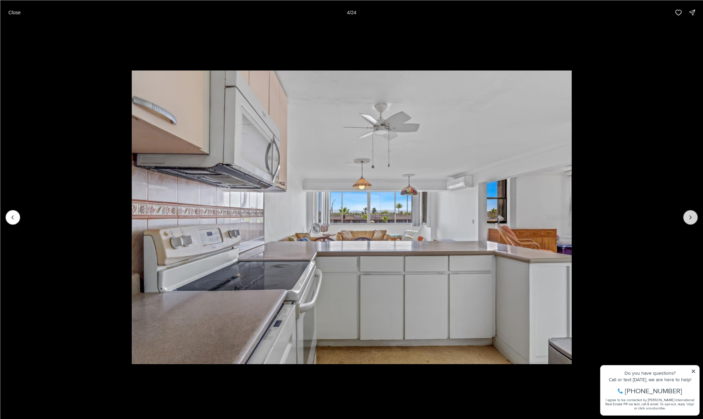
click at [688, 215] on icon "Next slide" at bounding box center [690, 217] width 7 height 7
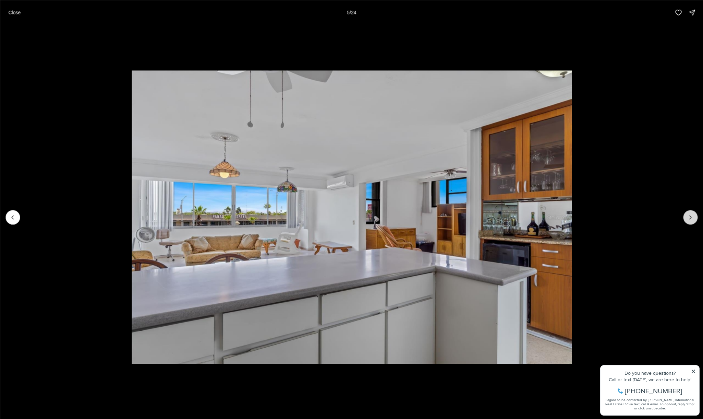
click at [688, 215] on icon "Next slide" at bounding box center [690, 217] width 7 height 7
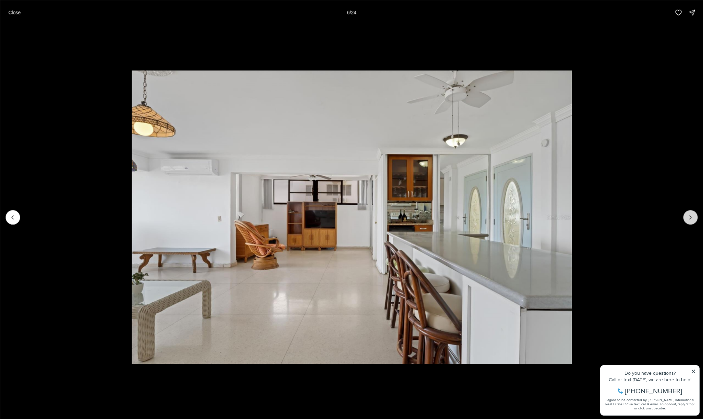
click at [688, 215] on icon "Next slide" at bounding box center [690, 217] width 7 height 7
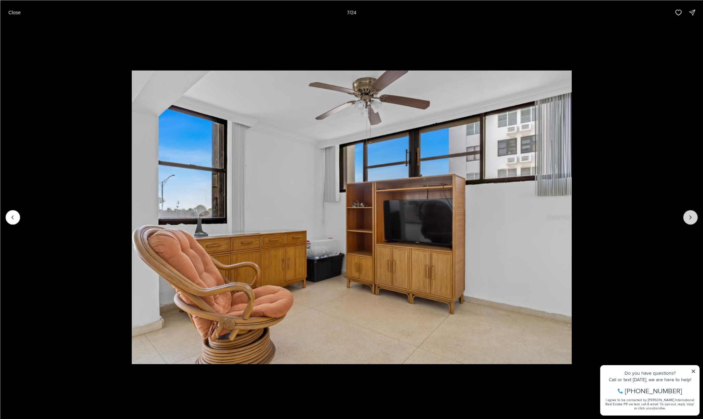
click at [689, 215] on icon "Next slide" at bounding box center [690, 217] width 7 height 7
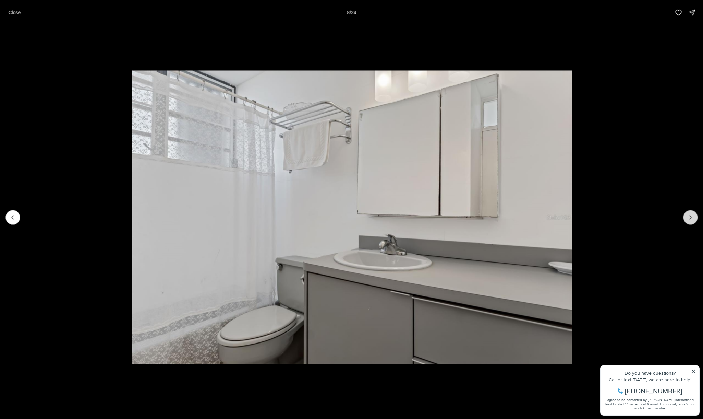
click at [690, 215] on icon "Next slide" at bounding box center [690, 217] width 7 height 7
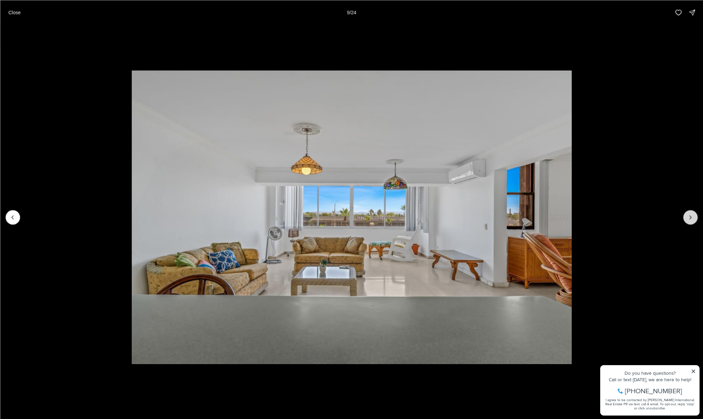
click at [692, 215] on icon "Next slide" at bounding box center [690, 217] width 7 height 7
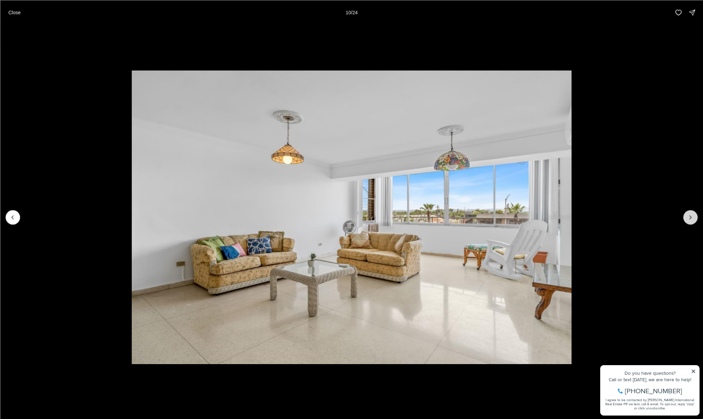
click at [693, 215] on icon "Next slide" at bounding box center [690, 217] width 7 height 7
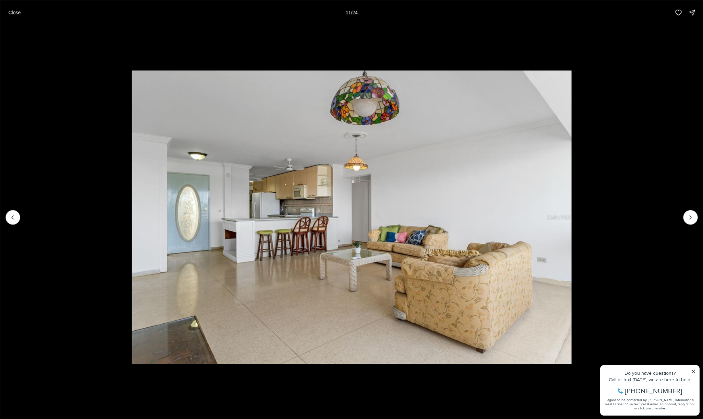
click at [18, 13] on p "Close" at bounding box center [14, 12] width 12 height 5
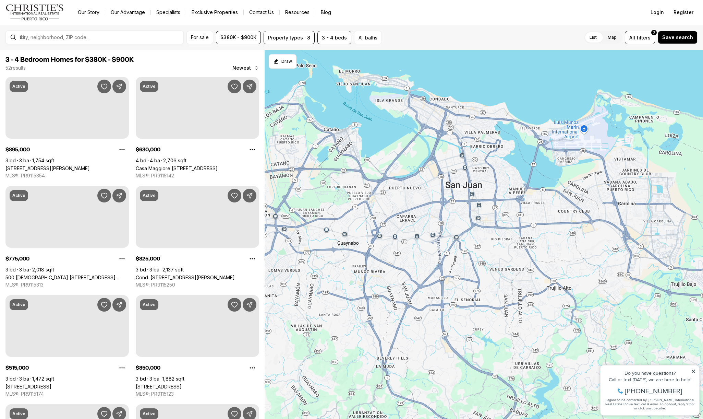
scroll to position [480, 0]
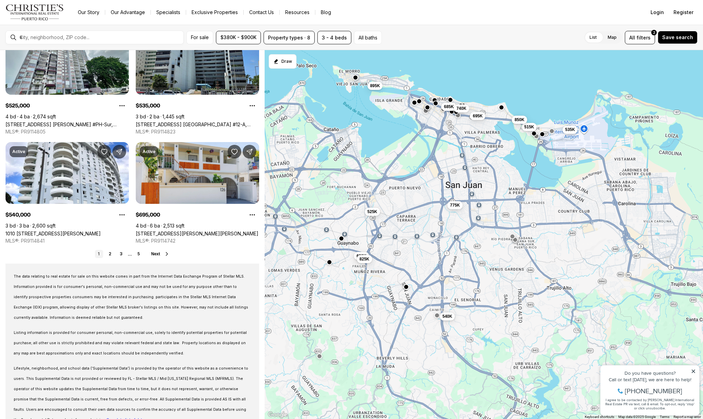
click at [572, 131] on span "535K" at bounding box center [570, 129] width 10 height 5
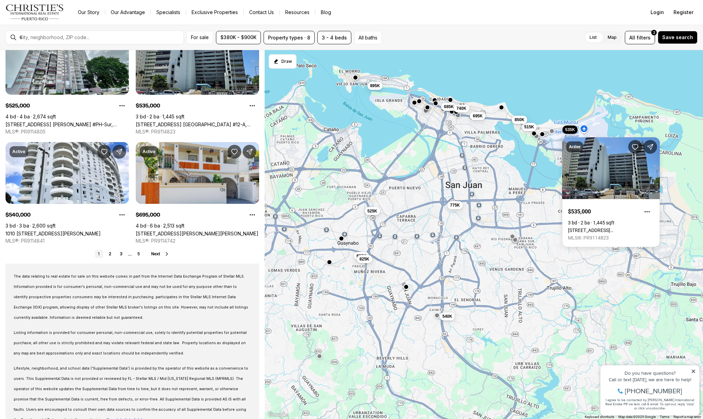
click at [374, 212] on span "525K" at bounding box center [372, 210] width 10 height 5
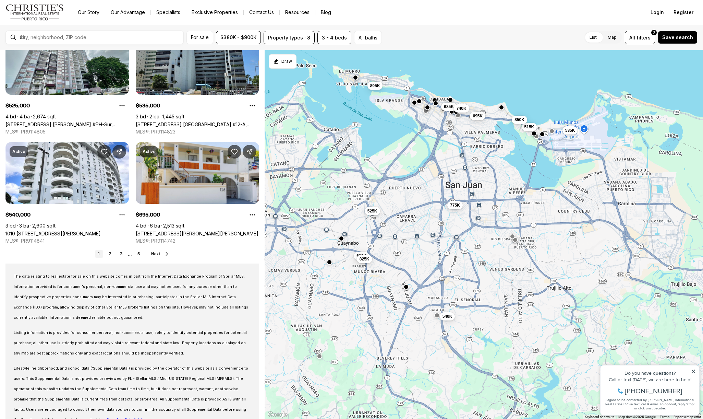
click at [374, 212] on span "525K" at bounding box center [372, 210] width 10 height 5
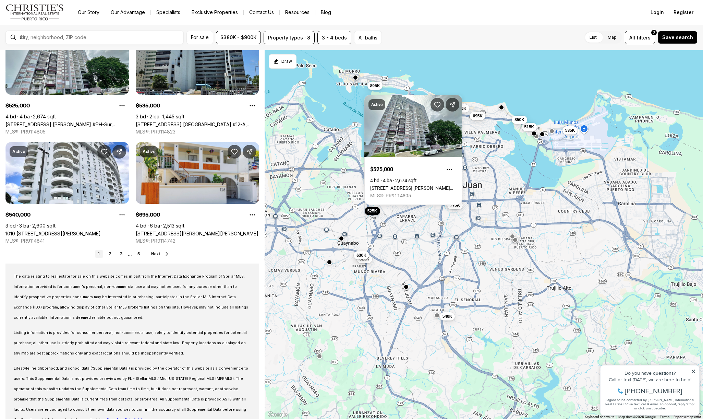
click at [363, 254] on span "630K" at bounding box center [362, 254] width 10 height 5
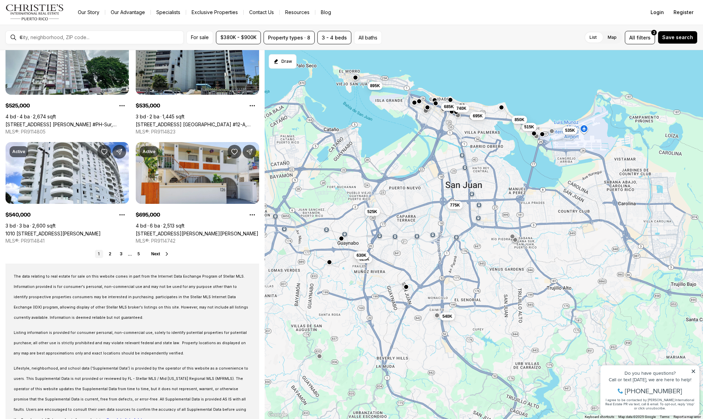
click at [362, 253] on span "630K" at bounding box center [362, 254] width 10 height 5
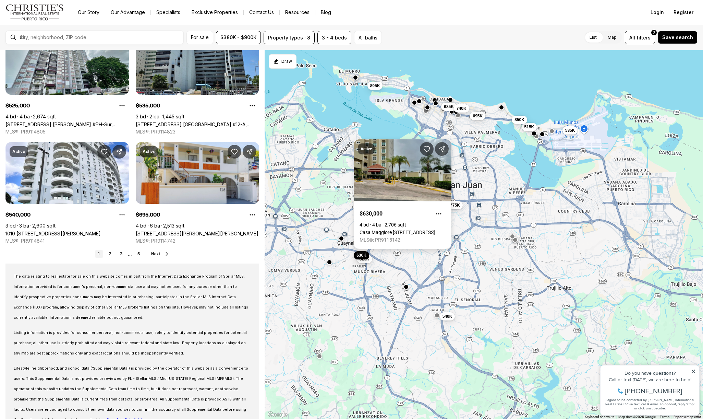
click at [383, 229] on link "Casa Maggiore [STREET_ADDRESS]" at bounding box center [397, 231] width 75 height 5
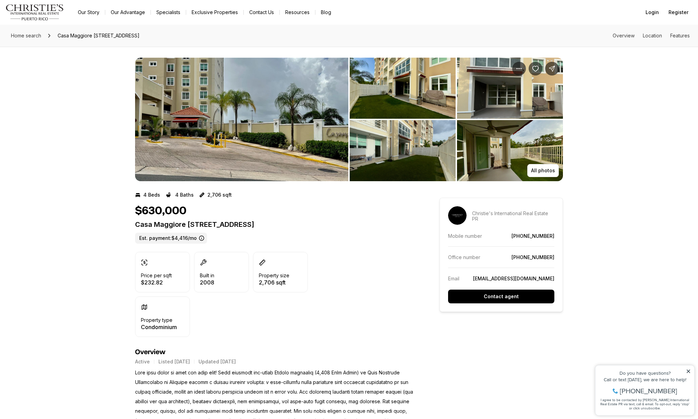
click at [296, 146] on img "View image gallery" at bounding box center [241, 119] width 213 height 123
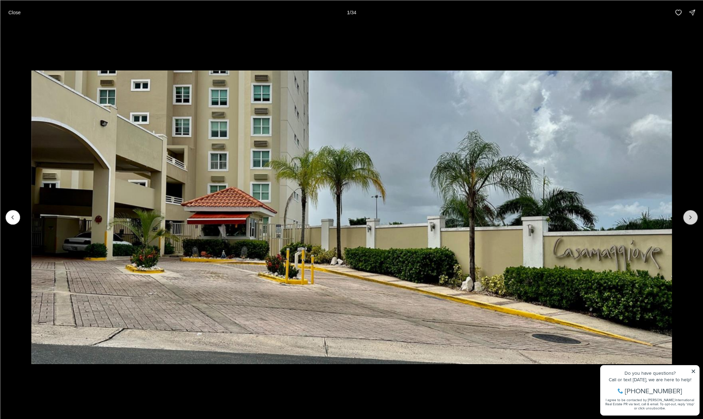
click at [690, 217] on icon "Next slide" at bounding box center [690, 217] width 7 height 7
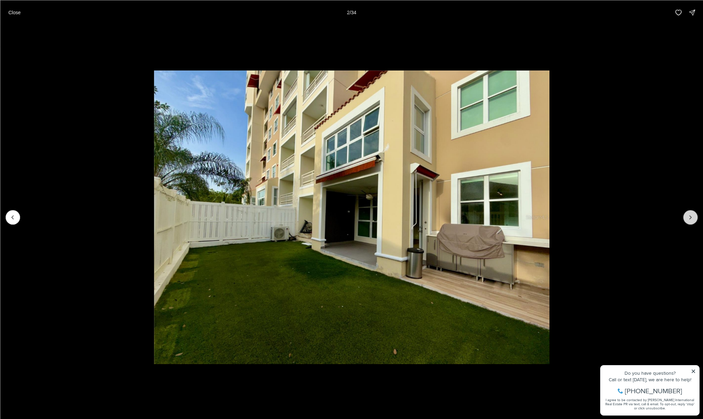
click at [690, 217] on icon "Next slide" at bounding box center [690, 217] width 7 height 7
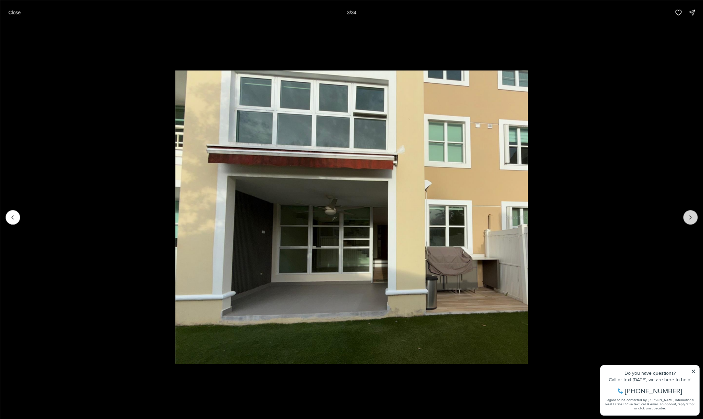
click at [690, 217] on icon "Next slide" at bounding box center [690, 217] width 7 height 7
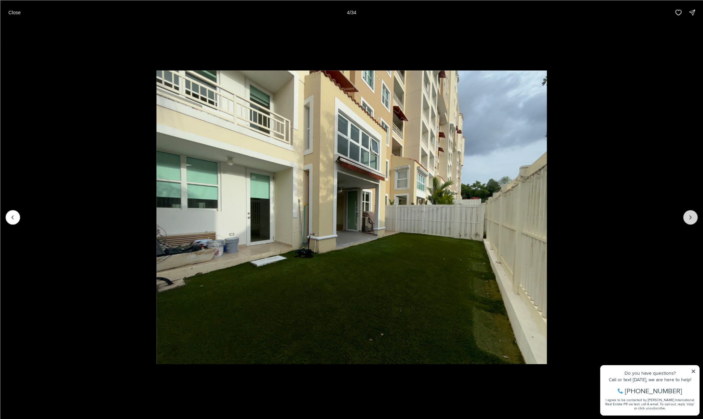
click at [690, 217] on icon "Next slide" at bounding box center [690, 217] width 7 height 7
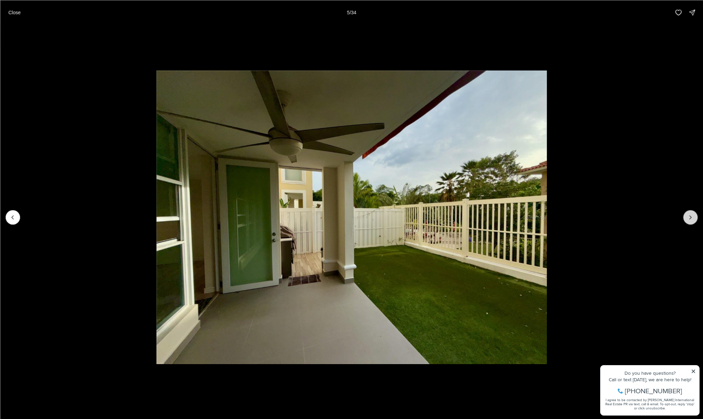
click at [690, 217] on icon "Next slide" at bounding box center [690, 217] width 7 height 7
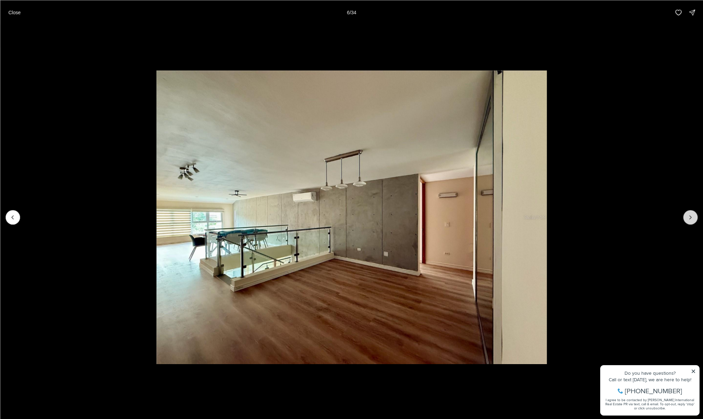
click at [690, 217] on icon "Next slide" at bounding box center [690, 217] width 7 height 7
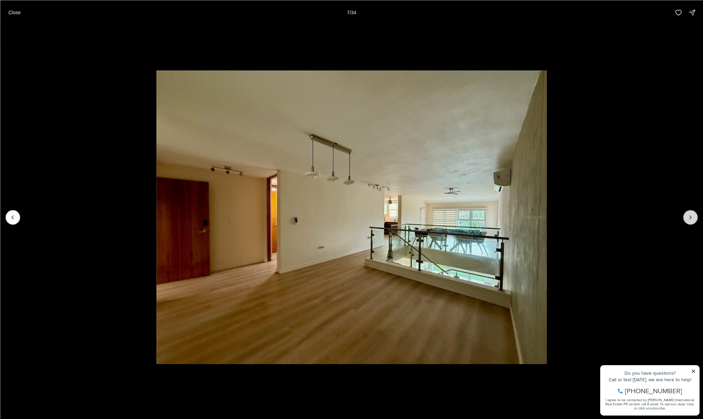
click at [690, 217] on icon "Next slide" at bounding box center [690, 217] width 7 height 7
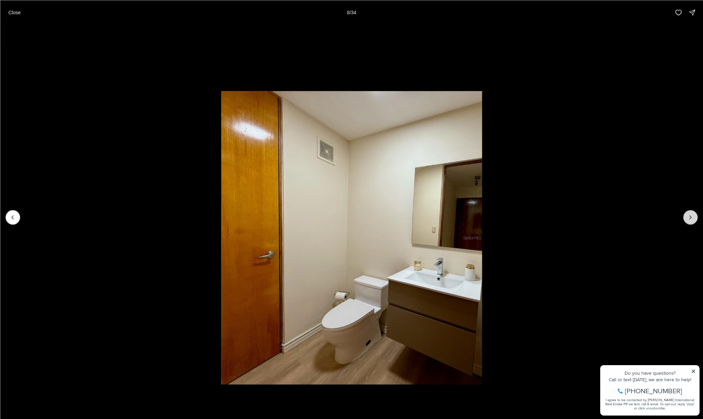
click at [690, 217] on icon "Next slide" at bounding box center [690, 217] width 7 height 7
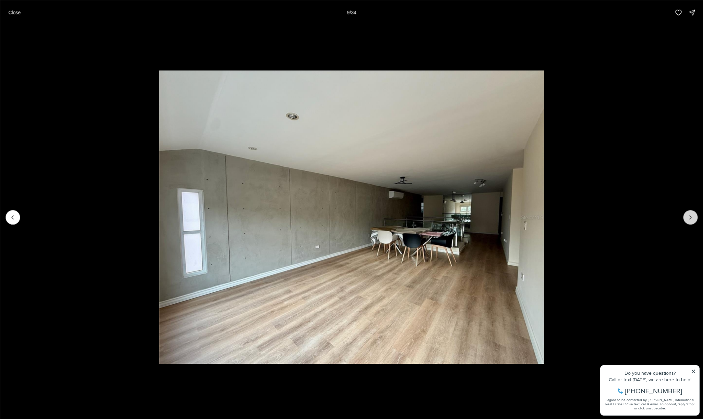
click at [690, 217] on icon "Next slide" at bounding box center [690, 217] width 7 height 7
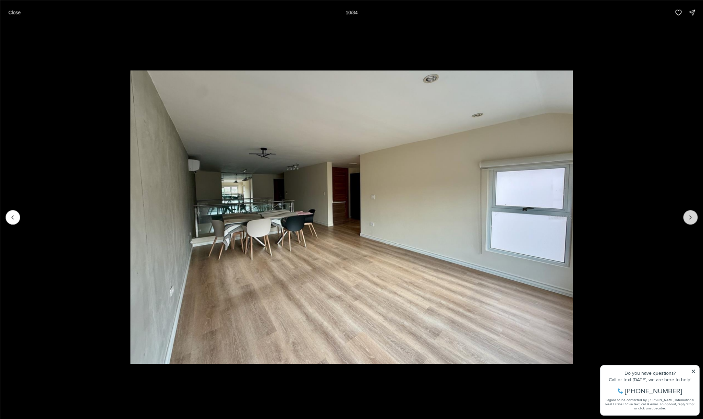
click at [690, 217] on icon "Next slide" at bounding box center [690, 217] width 7 height 7
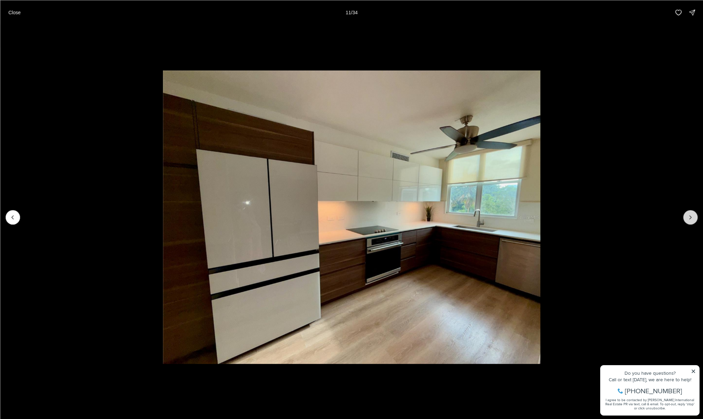
click at [690, 217] on icon "Next slide" at bounding box center [690, 217] width 7 height 7
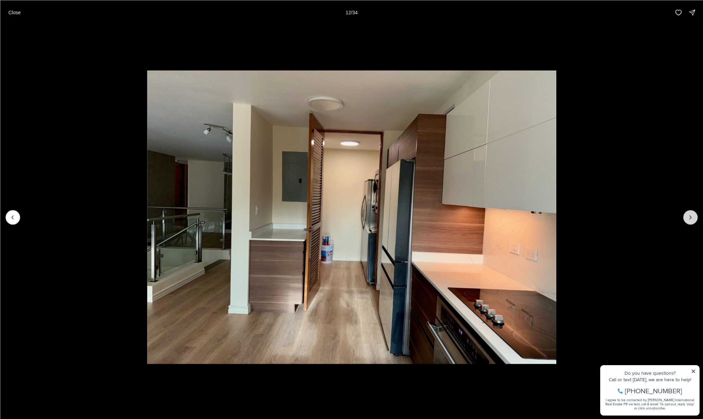
click at [690, 217] on icon "Next slide" at bounding box center [690, 217] width 7 height 7
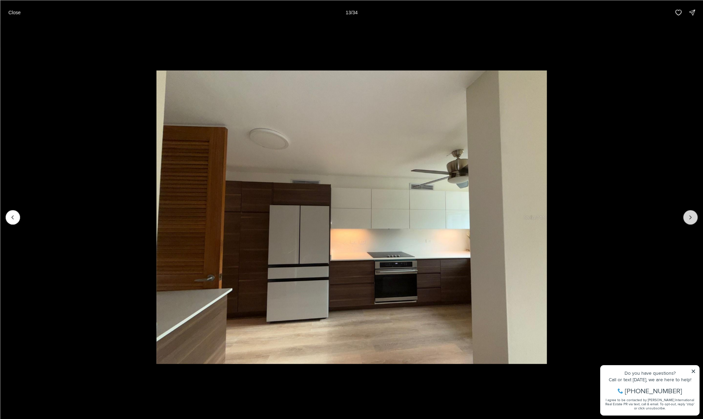
click at [690, 217] on icon "Next slide" at bounding box center [690, 217] width 7 height 7
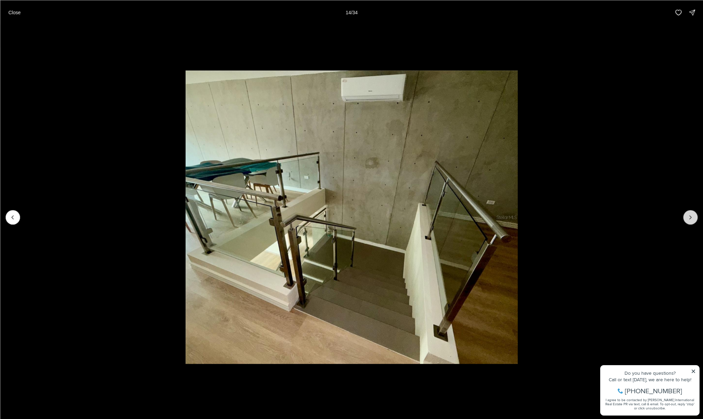
click at [690, 217] on icon "Next slide" at bounding box center [690, 217] width 7 height 7
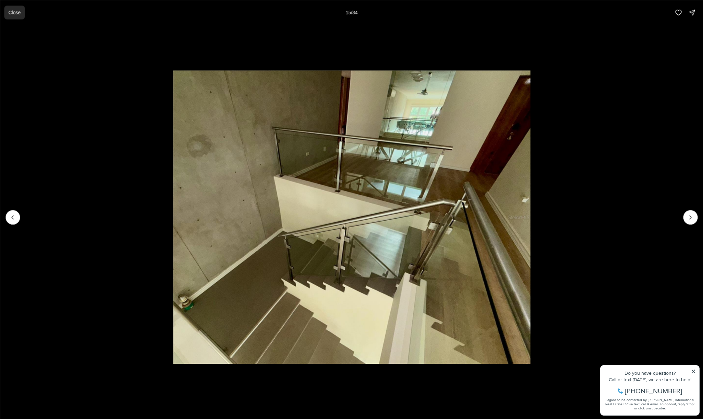
click at [9, 12] on p "Close" at bounding box center [14, 12] width 12 height 5
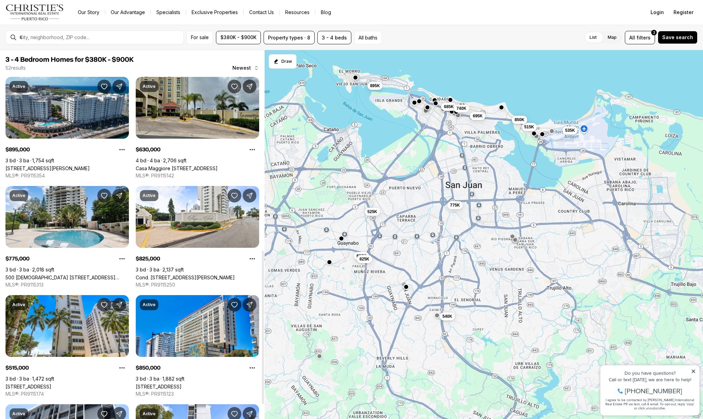
scroll to position [480, 0]
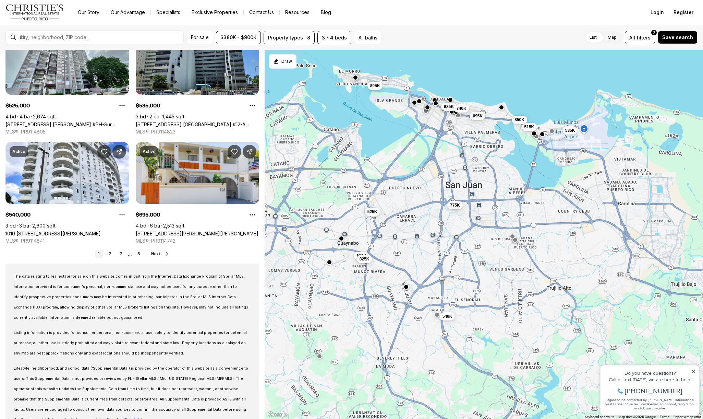
click at [437, 316] on button "button" at bounding box center [436, 314] width 5 height 5
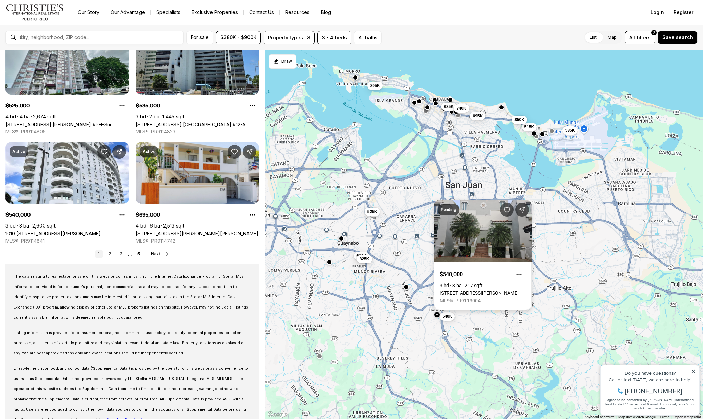
click at [479, 290] on link "[STREET_ADDRESS][PERSON_NAME]" at bounding box center [479, 292] width 79 height 5
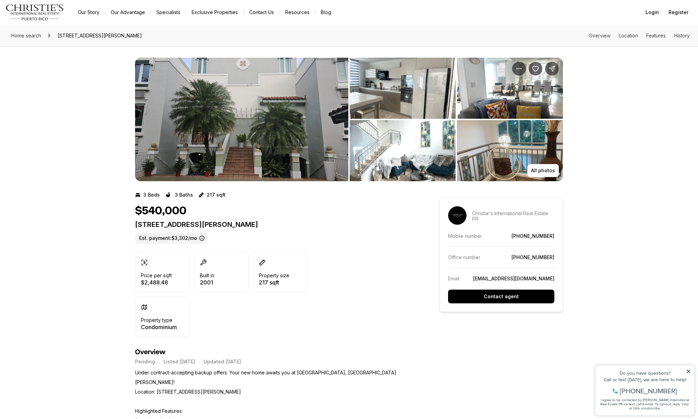
click at [259, 124] on img "View image gallery" at bounding box center [241, 119] width 213 height 123
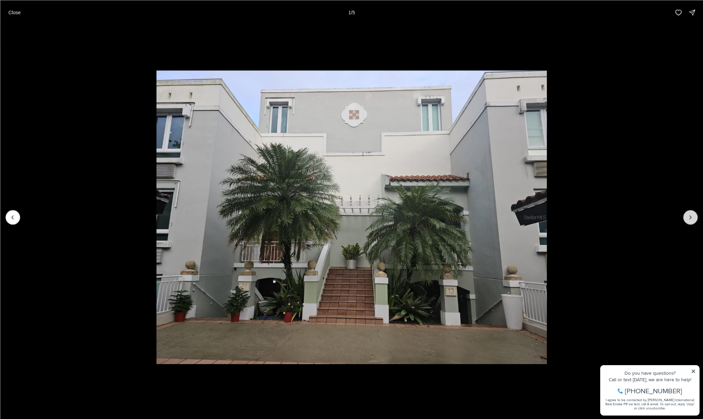
click at [684, 218] on button "Next slide" at bounding box center [690, 217] width 14 height 14
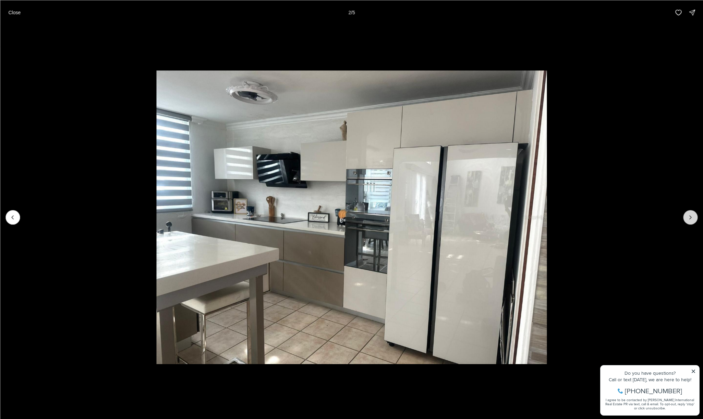
click at [683, 218] on button "Next slide" at bounding box center [690, 217] width 14 height 14
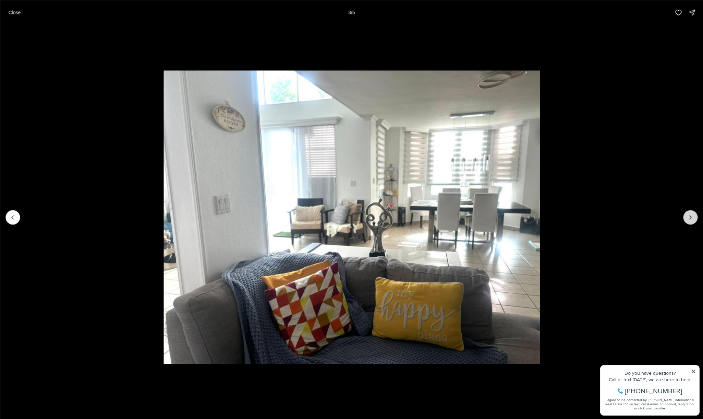
click at [683, 218] on button "Next slide" at bounding box center [690, 217] width 14 height 14
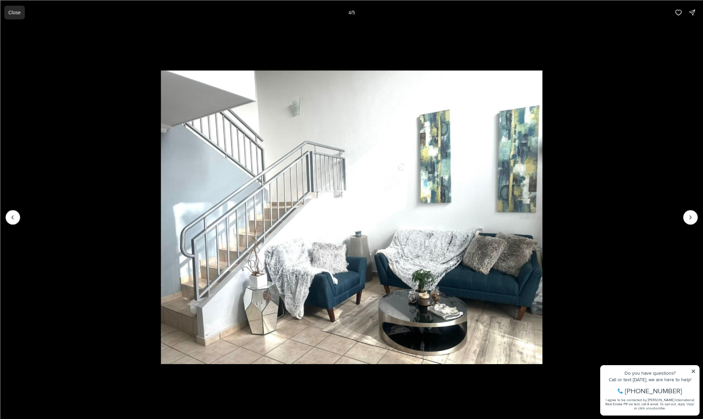
click at [10, 10] on p "Close" at bounding box center [14, 12] width 12 height 5
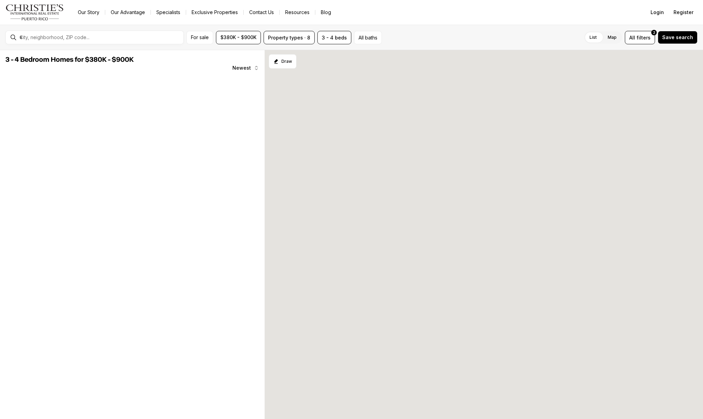
scroll to position [480, 0]
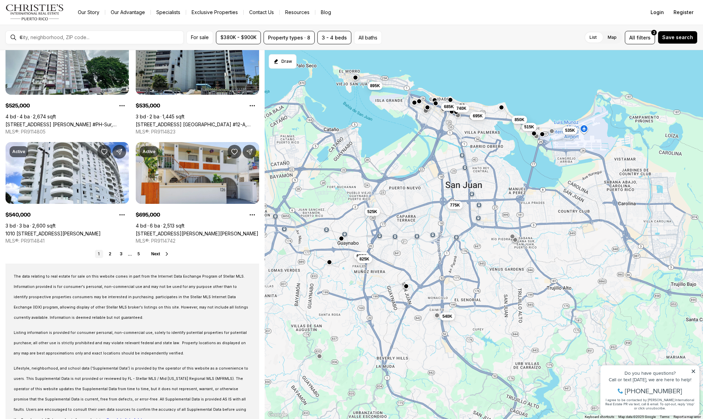
click at [406, 287] on button "button" at bounding box center [406, 285] width 5 height 5
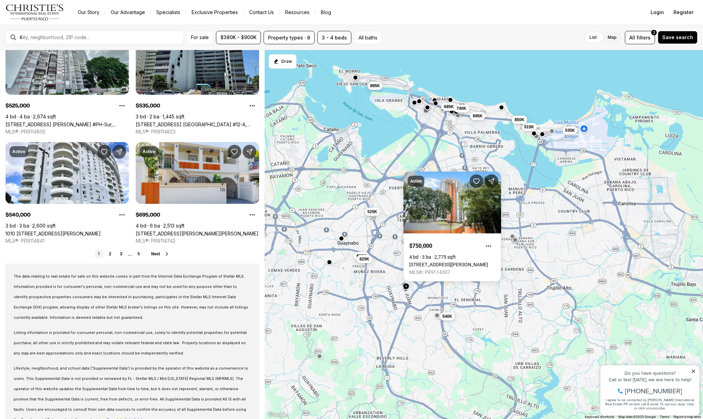
click at [409, 348] on div "895K 630K 775K 825K 515K 850K 685K 740K 525K 535K 540K 695K" at bounding box center [484, 234] width 438 height 369
